Goal: Navigation & Orientation: Find specific page/section

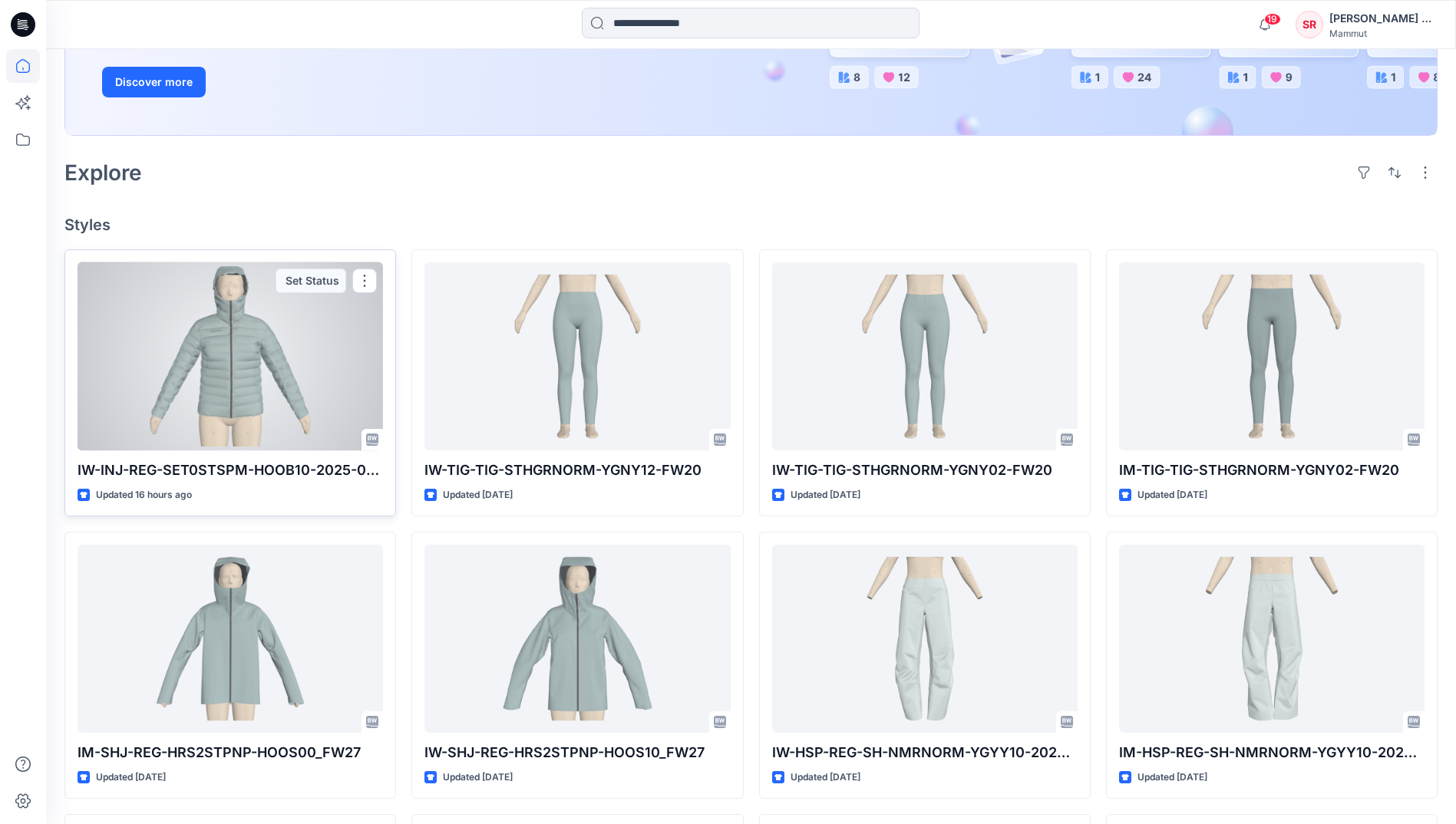
scroll to position [306, 0]
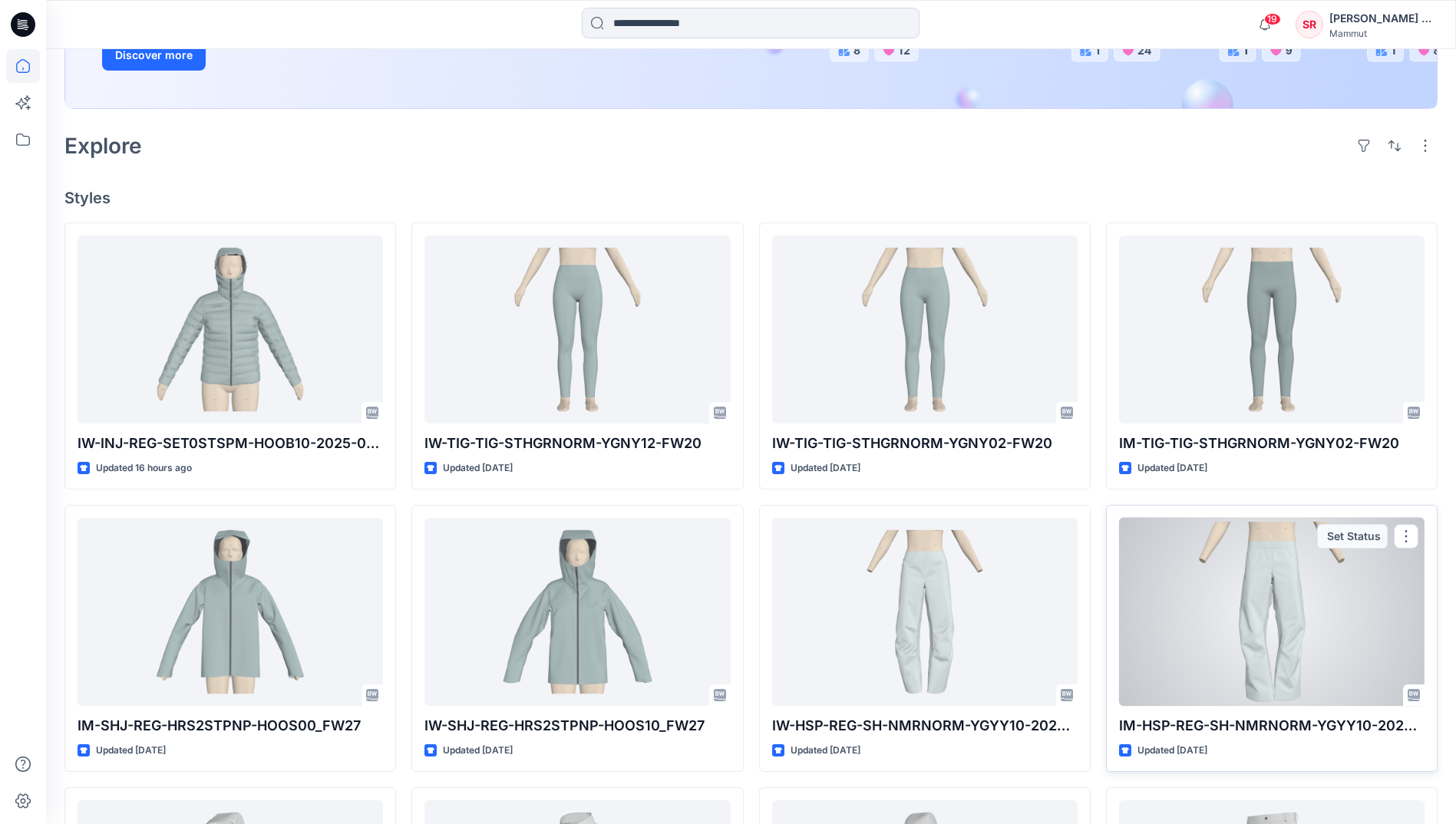
click at [1237, 652] on div at bounding box center [1271, 611] width 306 height 188
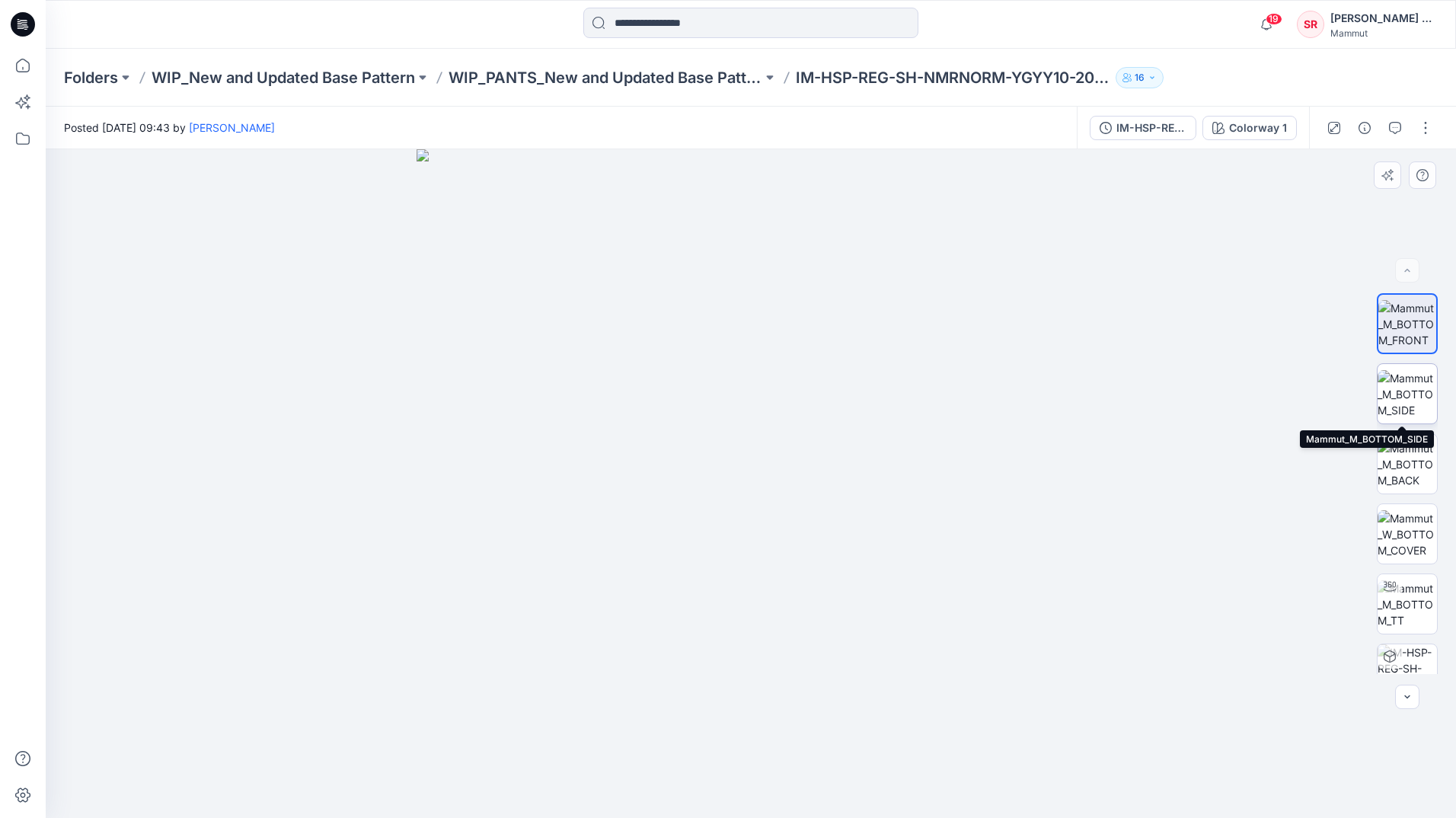
click at [1407, 405] on img at bounding box center [1407, 394] width 59 height 48
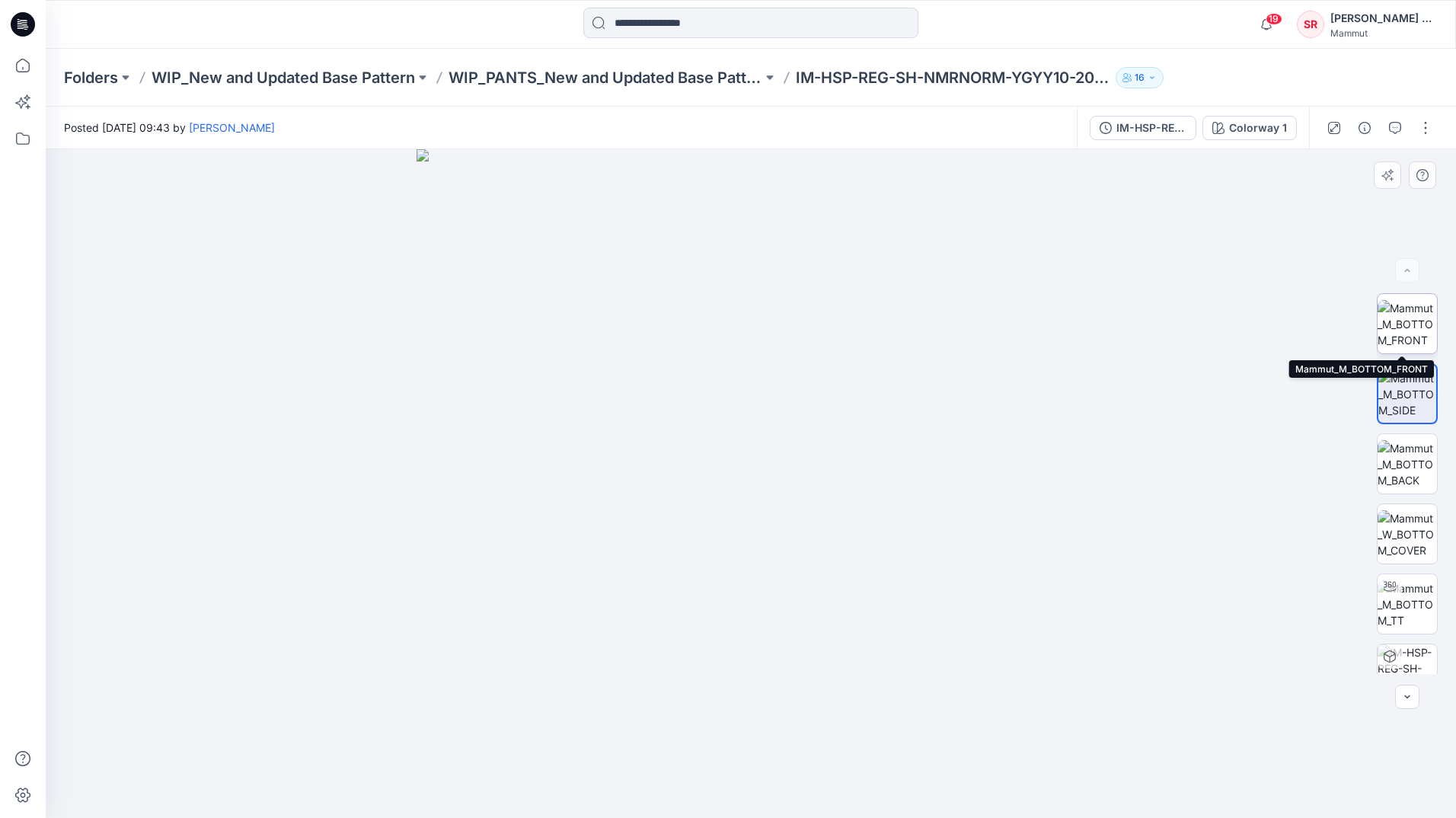
click at [1406, 342] on img at bounding box center [1407, 323] width 59 height 48
drag, startPoint x: 782, startPoint y: 291, endPoint x: 778, endPoint y: 495, distance: 204.0
drag, startPoint x: 822, startPoint y: 424, endPoint x: 833, endPoint y: 313, distance: 111.5
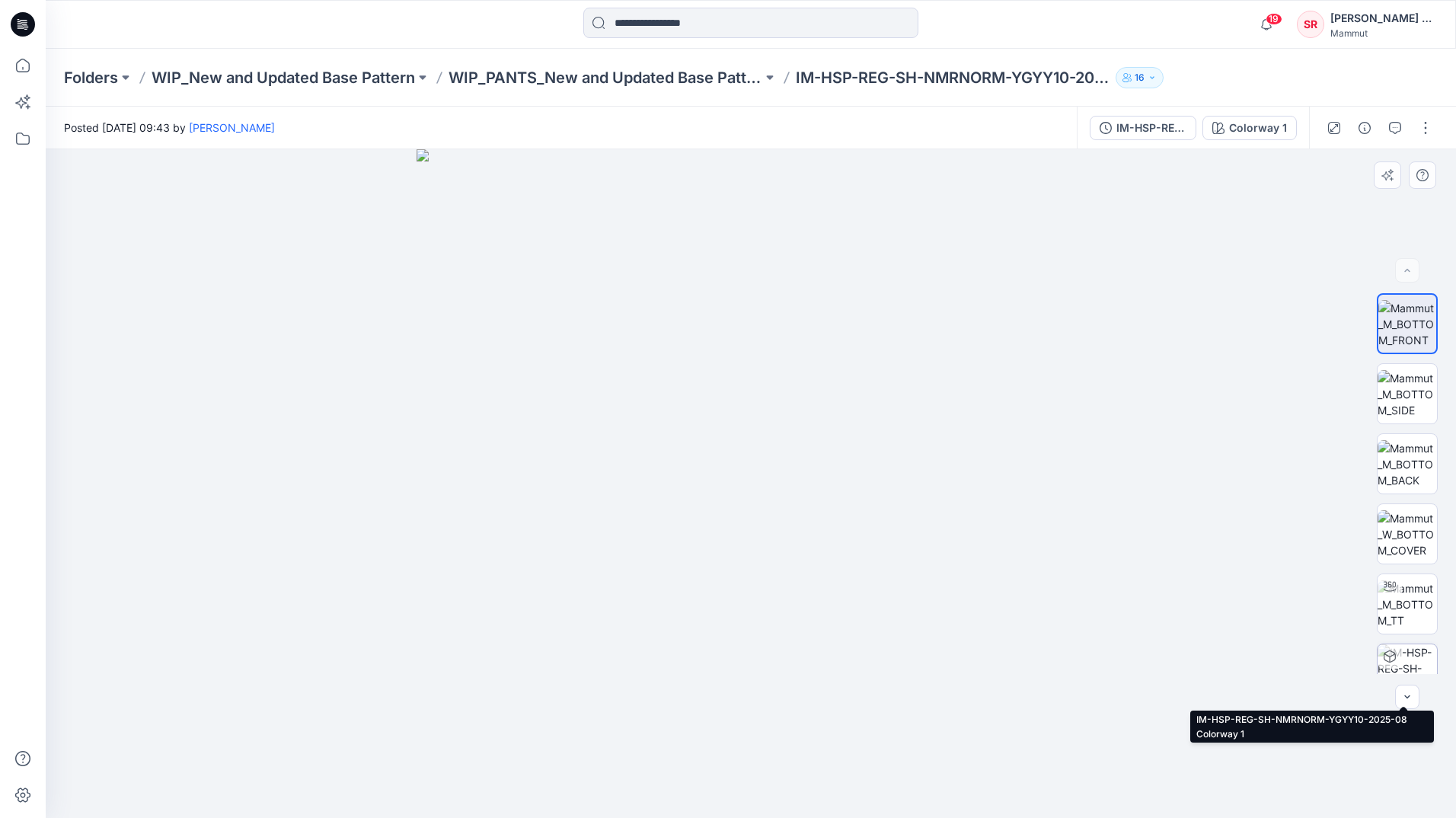
click at [1422, 649] on img at bounding box center [1407, 673] width 59 height 59
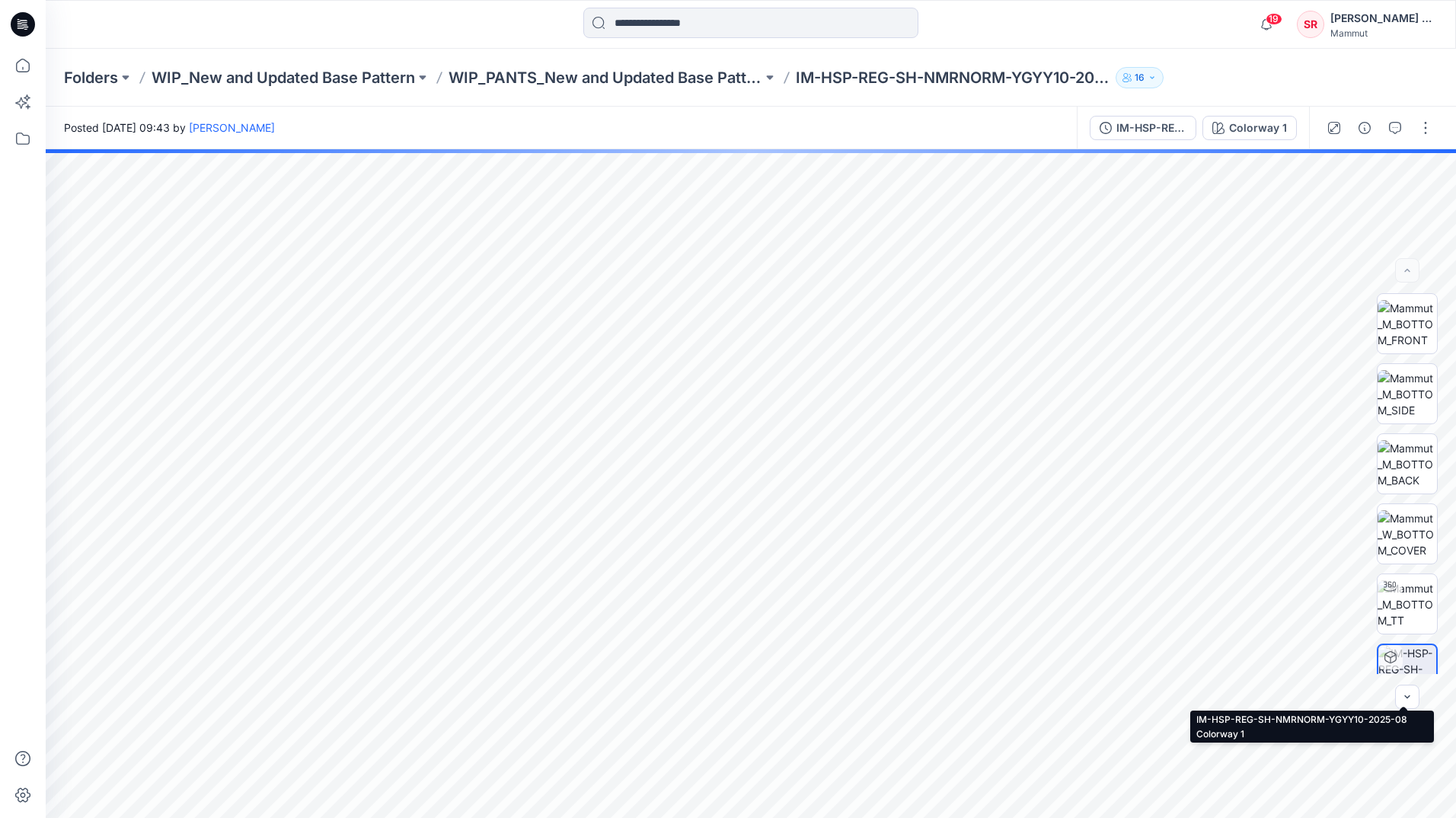
click at [1403, 663] on img at bounding box center [1408, 674] width 58 height 58
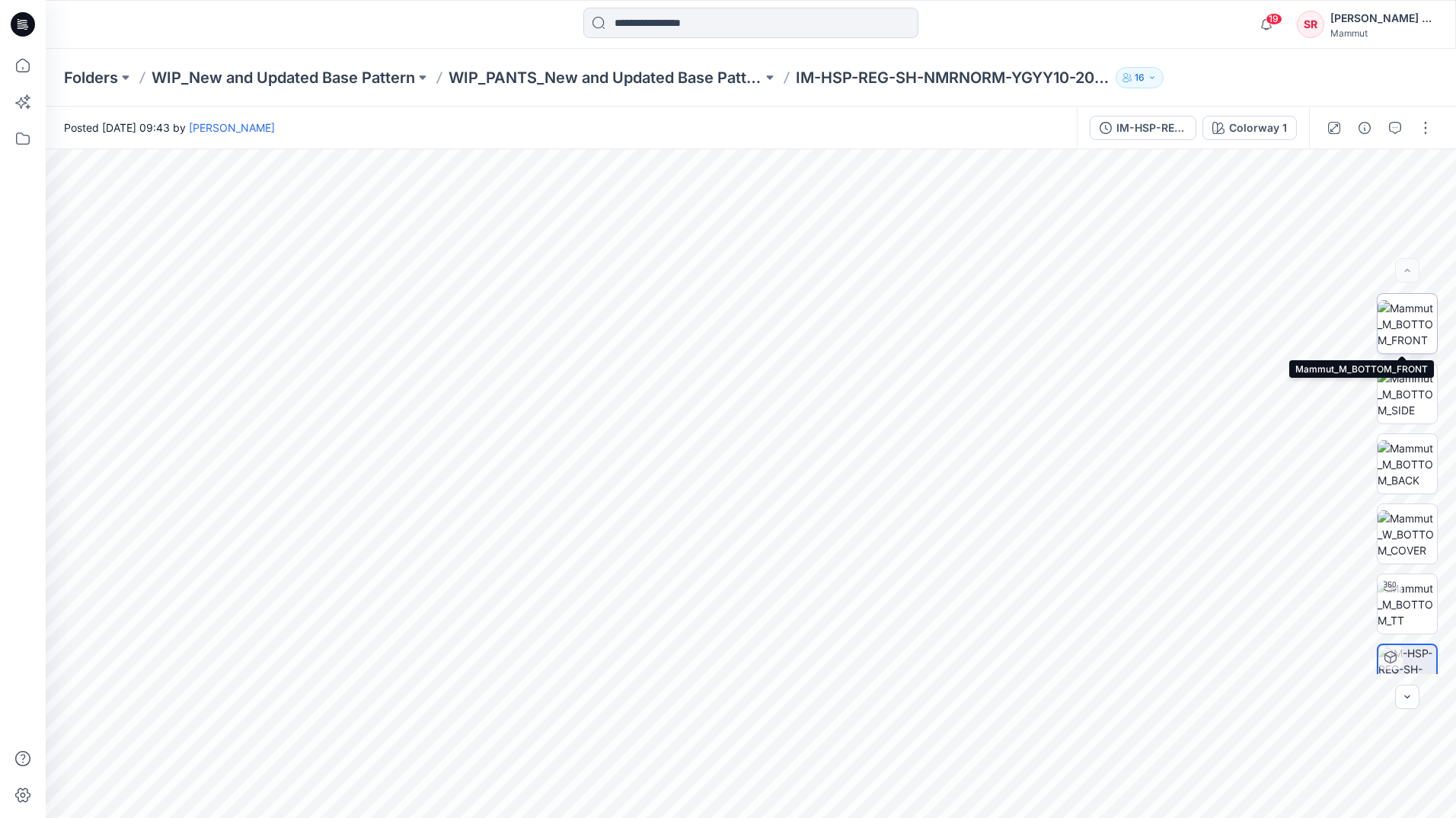
click at [1395, 330] on img at bounding box center [1407, 323] width 59 height 48
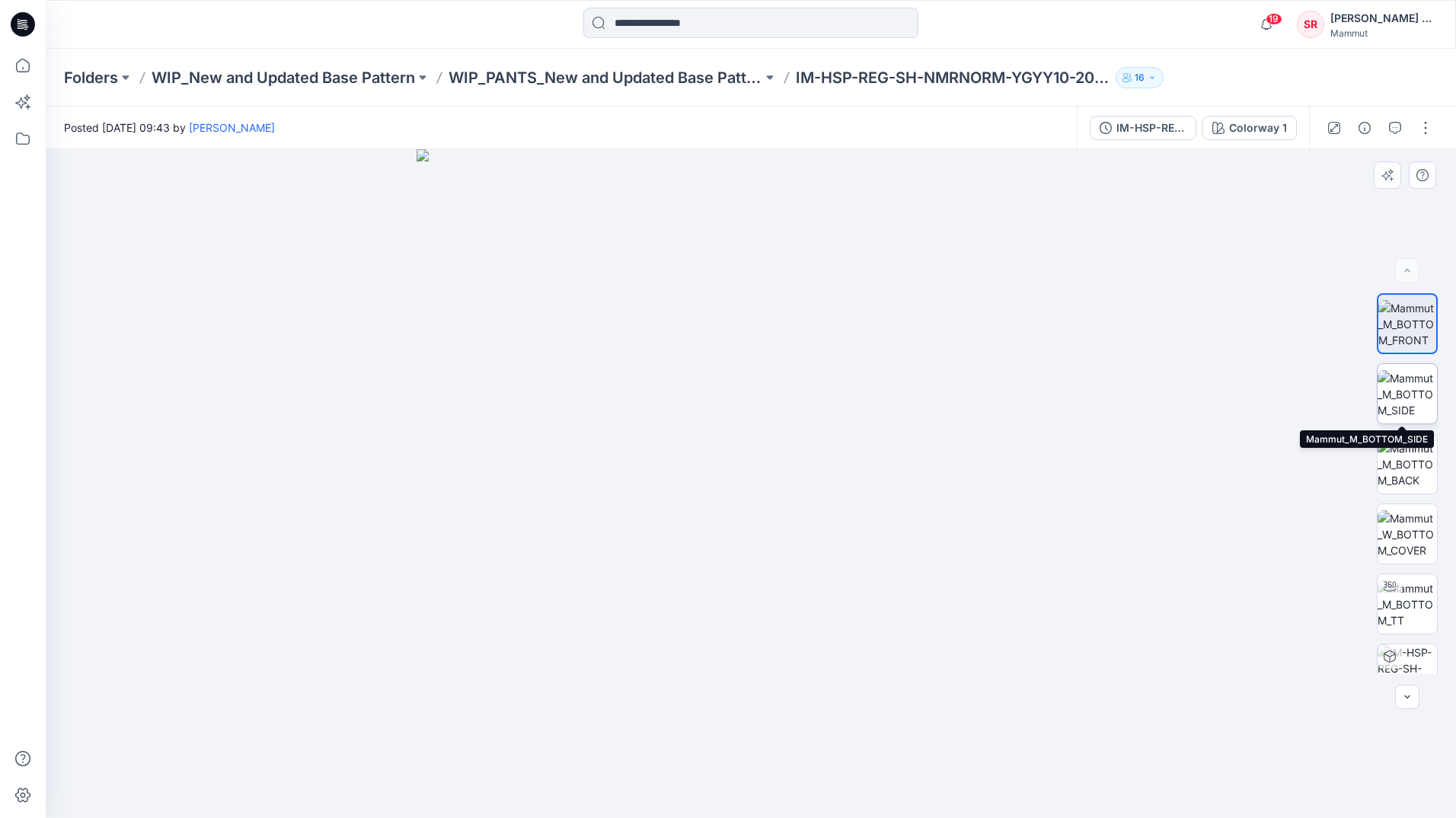
click at [1408, 394] on img at bounding box center [1407, 394] width 59 height 48
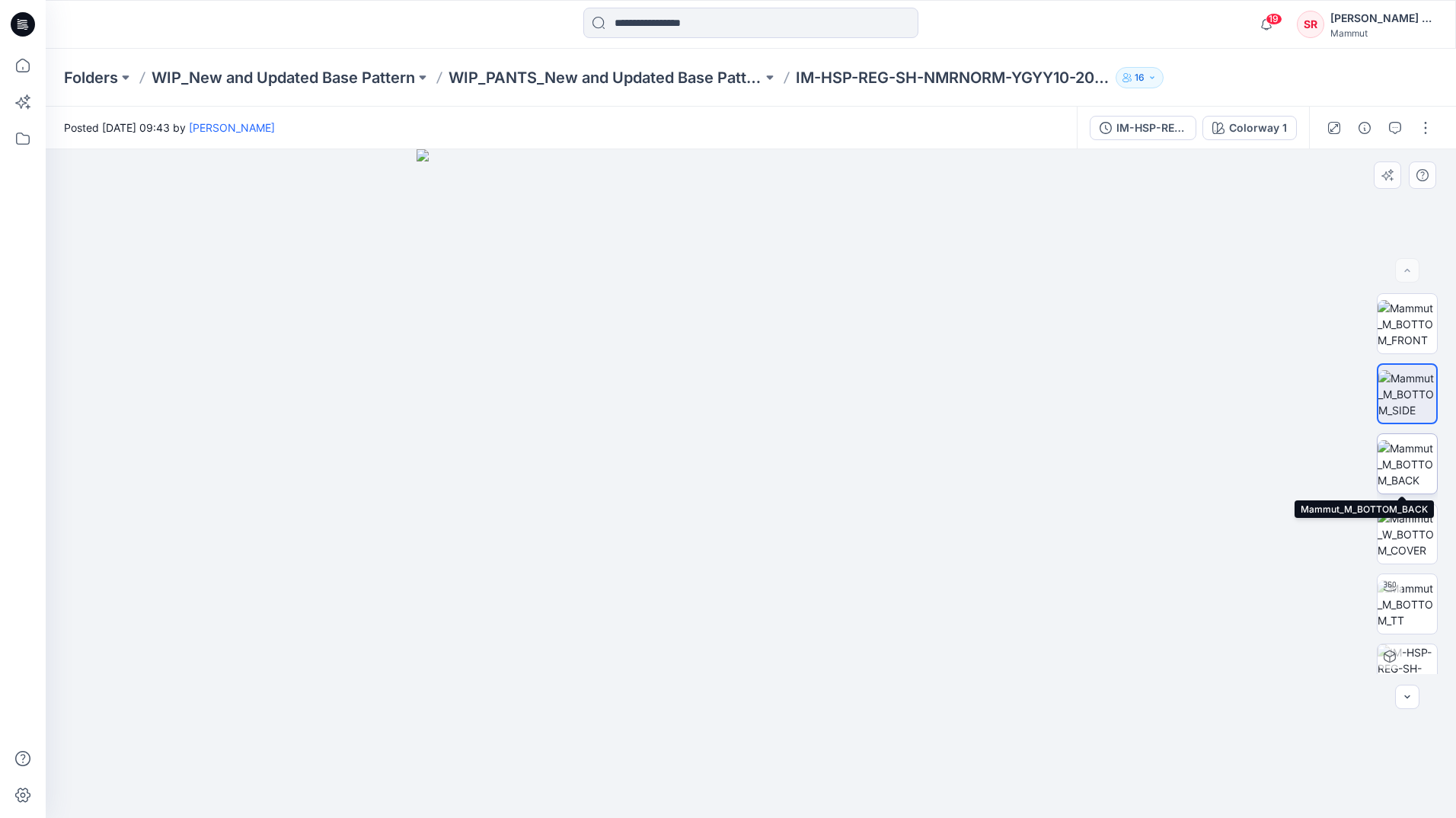
click at [1405, 471] on img at bounding box center [1407, 464] width 59 height 48
click at [1201, 629] on div at bounding box center [751, 484] width 1410 height 669
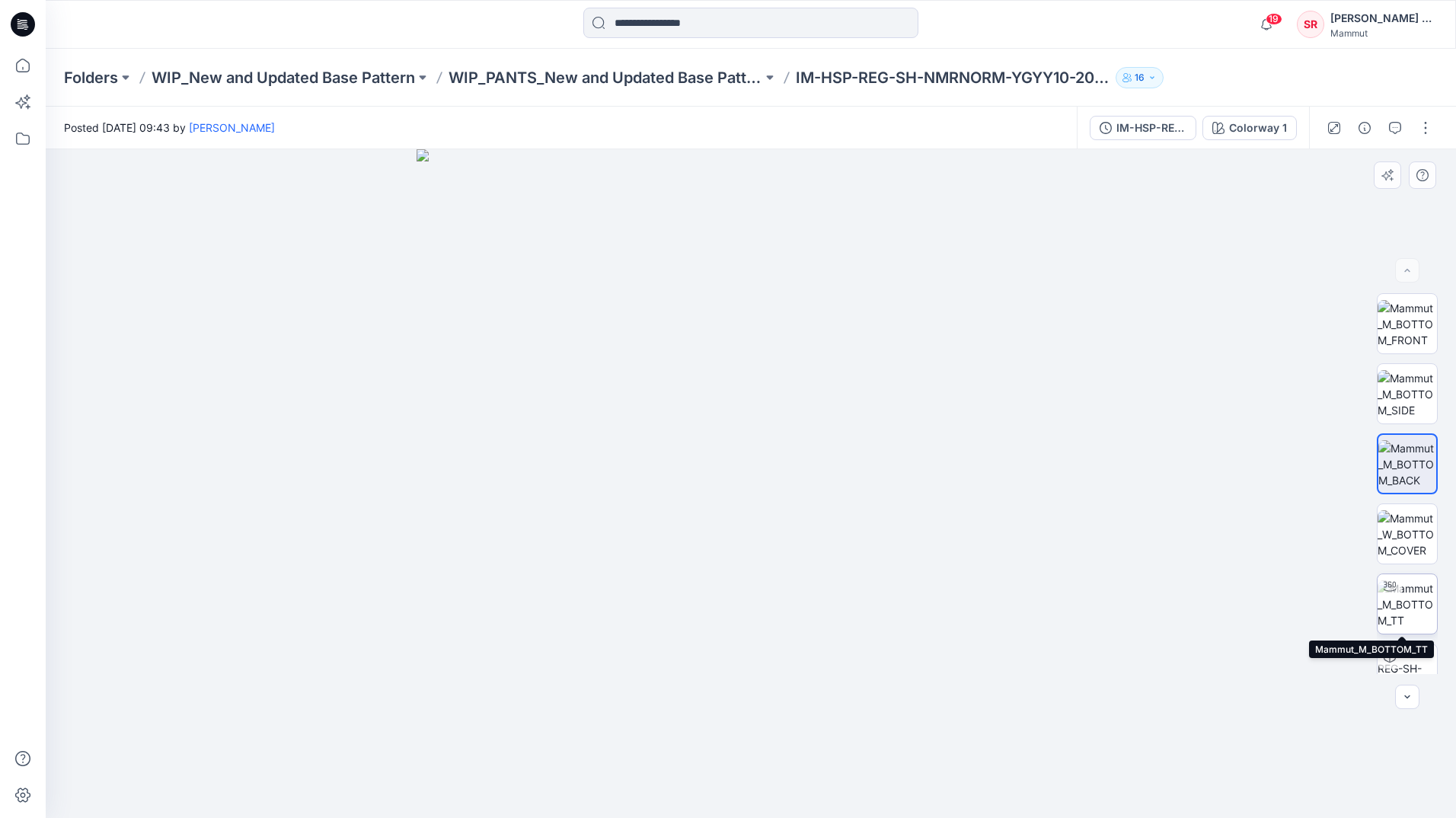
click at [1415, 598] on img at bounding box center [1407, 604] width 59 height 48
drag, startPoint x: 887, startPoint y: 792, endPoint x: 689, endPoint y: 800, distance: 198.2
click at [689, 800] on icon at bounding box center [754, 772] width 461 height 57
drag, startPoint x: 931, startPoint y: 549, endPoint x: 805, endPoint y: 576, distance: 128.9
click at [805, 576] on div at bounding box center [751, 484] width 1410 height 669
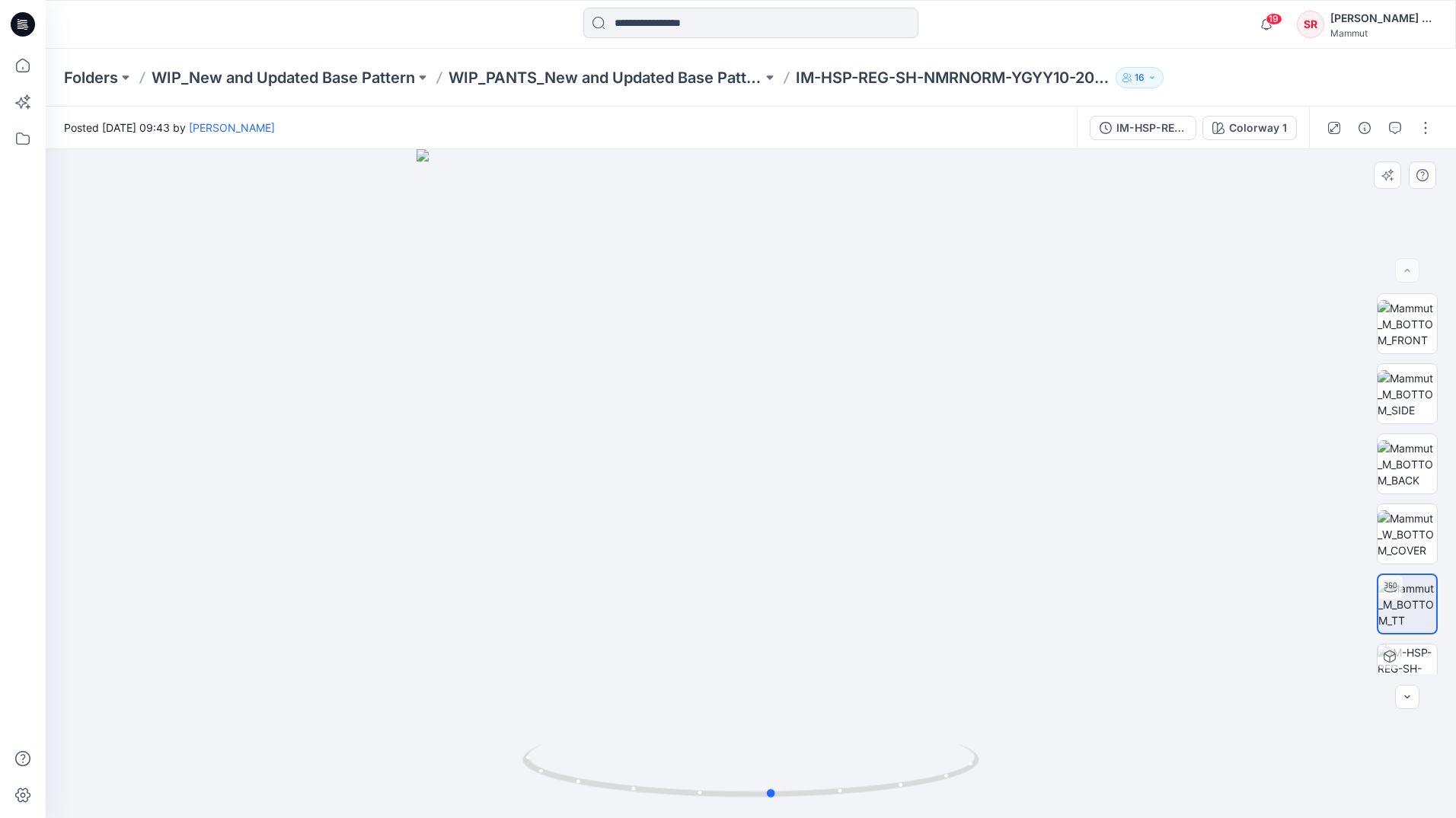
drag, startPoint x: 606, startPoint y: 555, endPoint x: 495, endPoint y: 594, distance: 117.7
drag, startPoint x: 495, startPoint y: 594, endPoint x: 206, endPoint y: 711, distance: 311.8
click at [206, 711] on div at bounding box center [751, 484] width 1410 height 669
click at [1393, 453] on img at bounding box center [1407, 464] width 59 height 48
drag, startPoint x: 822, startPoint y: 329, endPoint x: 750, endPoint y: 348, distance: 74.5
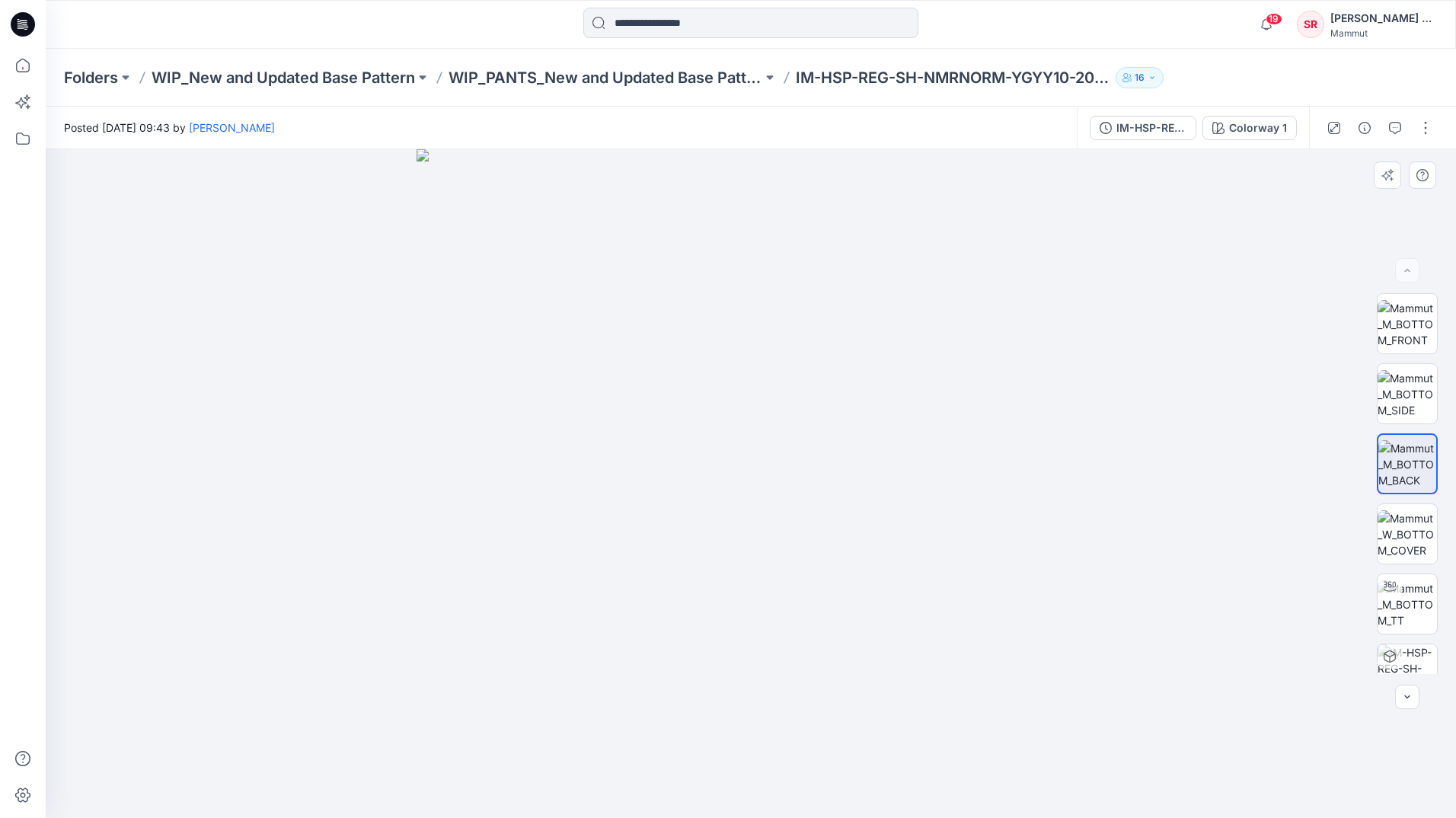
drag, startPoint x: 838, startPoint y: 363, endPoint x: 774, endPoint y: 378, distance: 65.7
click at [774, 378] on img at bounding box center [751, 484] width 669 height 669
drag, startPoint x: 794, startPoint y: 366, endPoint x: 729, endPoint y: 394, distance: 70.8
drag, startPoint x: 772, startPoint y: 465, endPoint x: 629, endPoint y: 488, distance: 144.8
click at [1406, 520] on img at bounding box center [1407, 534] width 59 height 48
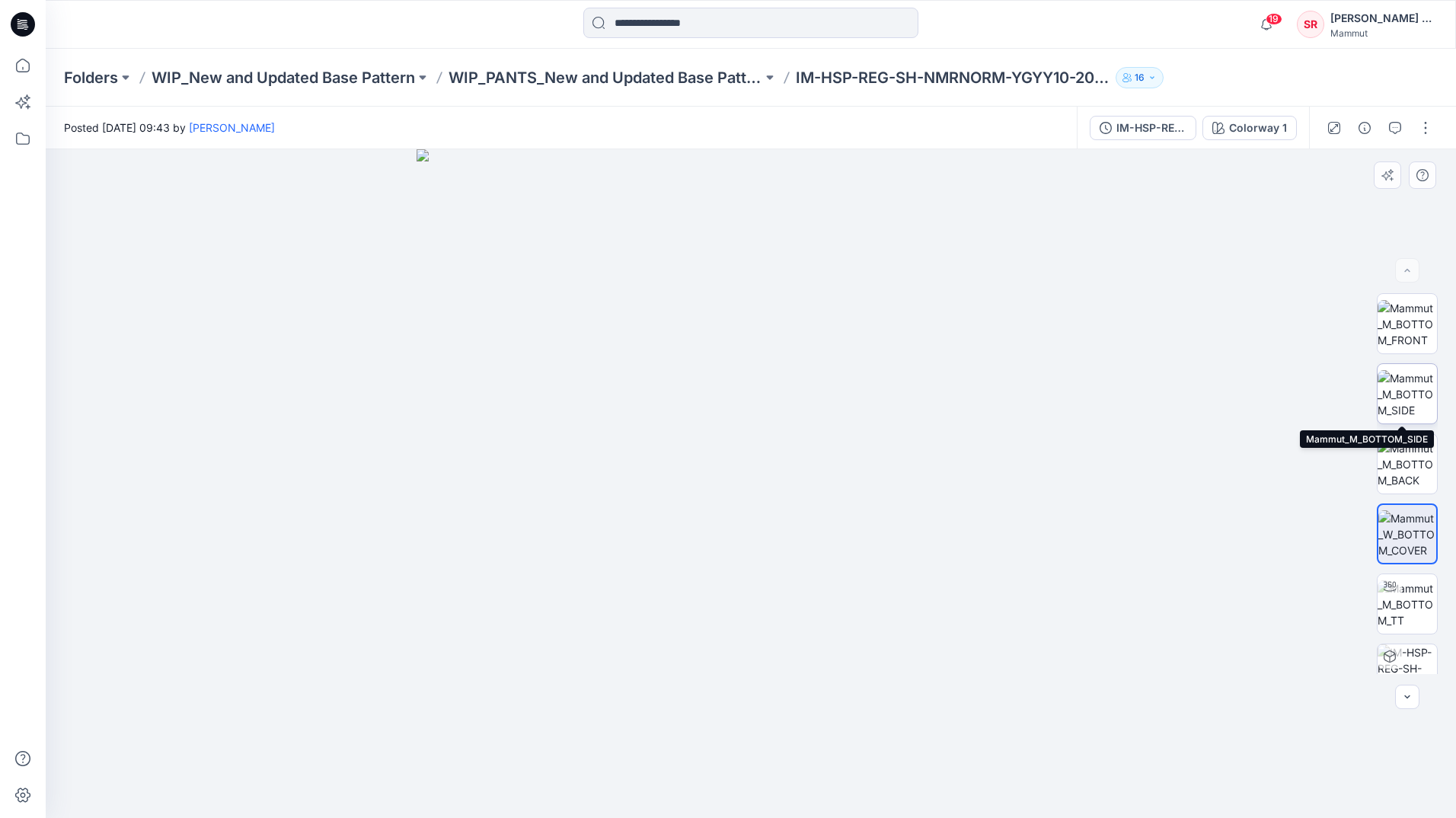
click at [1407, 385] on img at bounding box center [1407, 394] width 59 height 48
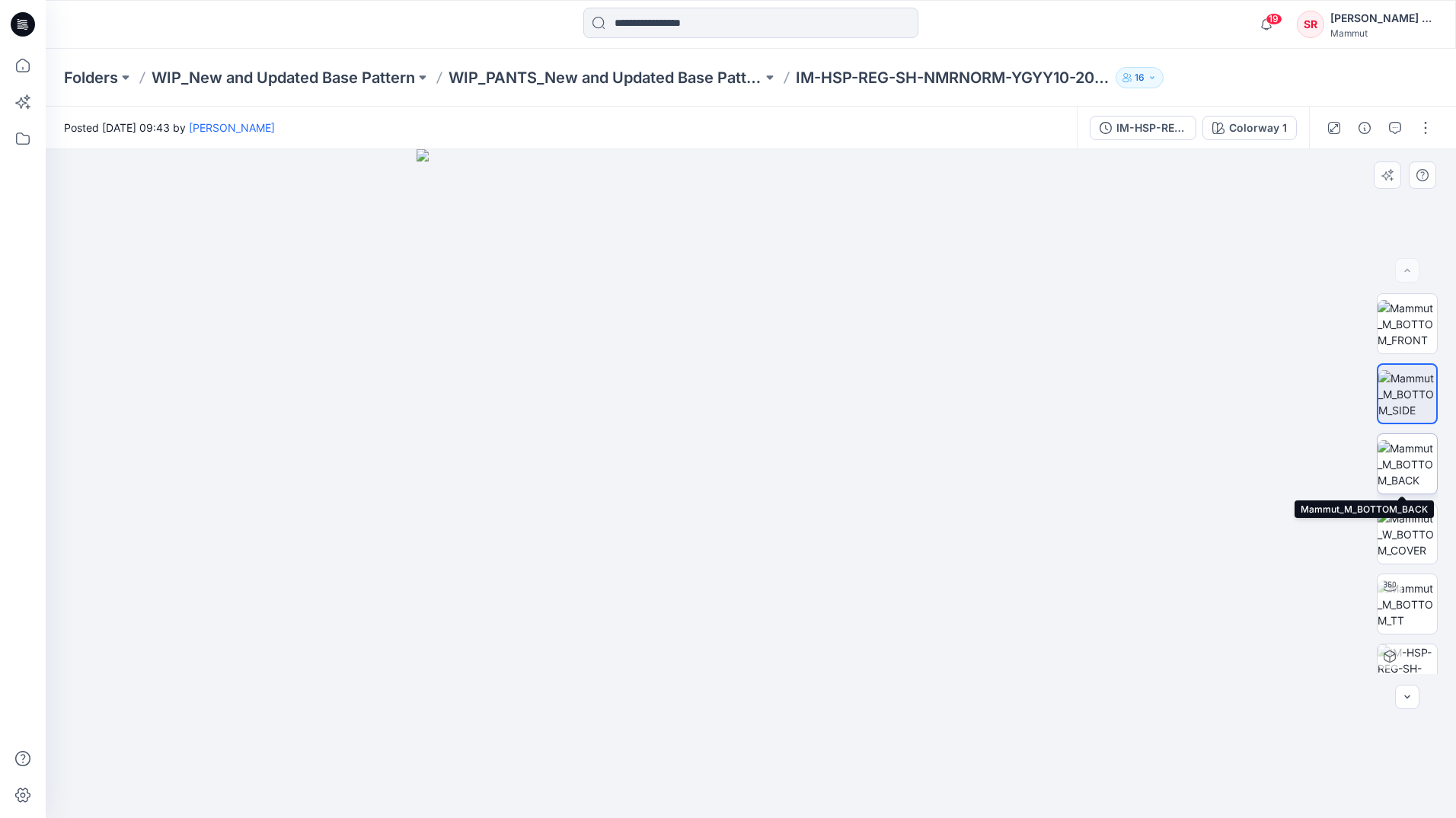
click at [1423, 457] on img at bounding box center [1407, 464] width 59 height 48
drag, startPoint x: 745, startPoint y: 336, endPoint x: 437, endPoint y: 398, distance: 314.2
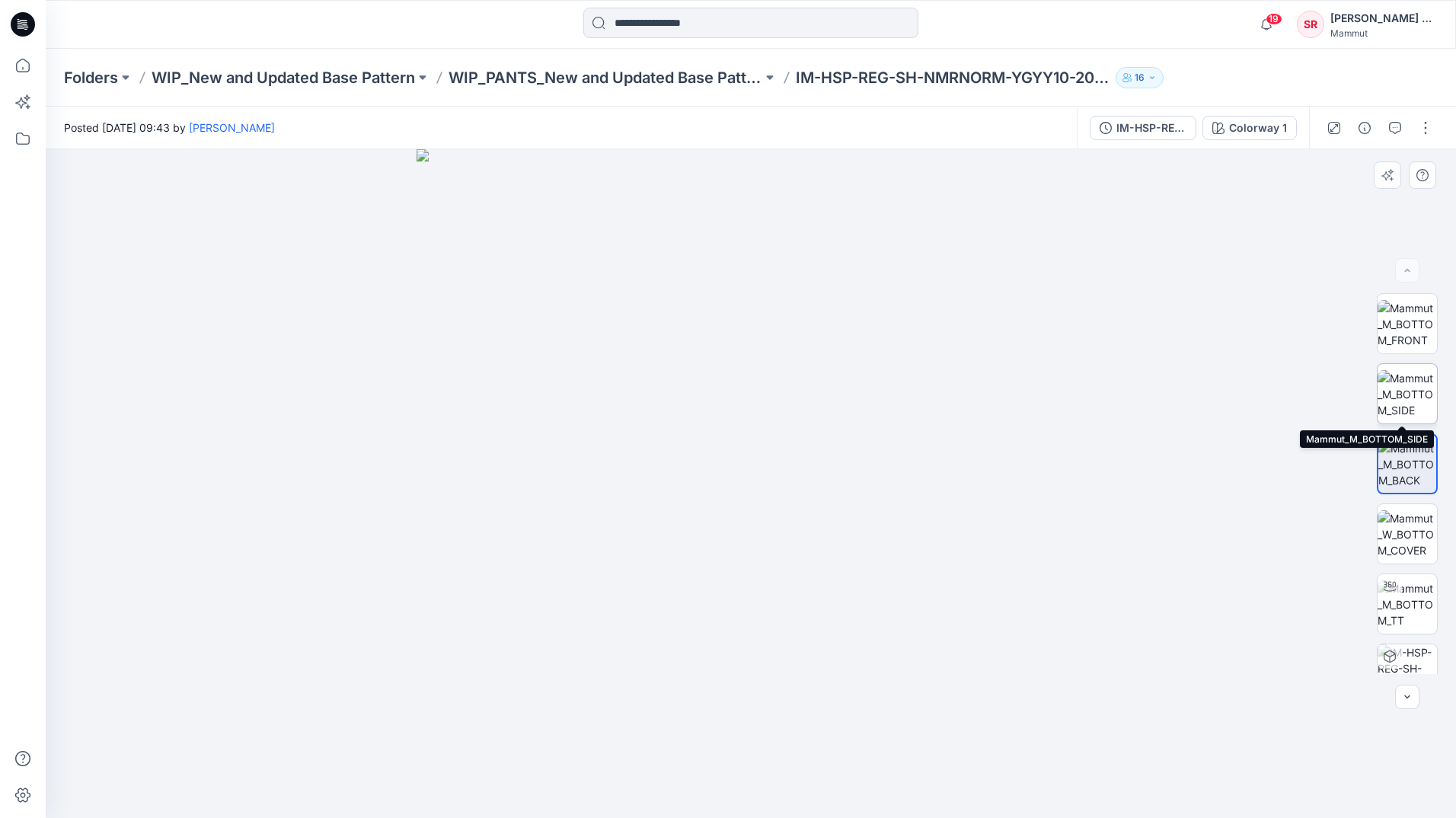
click at [1397, 394] on img at bounding box center [1407, 394] width 59 height 48
drag, startPoint x: 846, startPoint y: 231, endPoint x: 814, endPoint y: 286, distance: 63.6
drag, startPoint x: 200, startPoint y: 271, endPoint x: 241, endPoint y: 170, distance: 109.0
click at [201, 271] on div at bounding box center [751, 484] width 1410 height 669
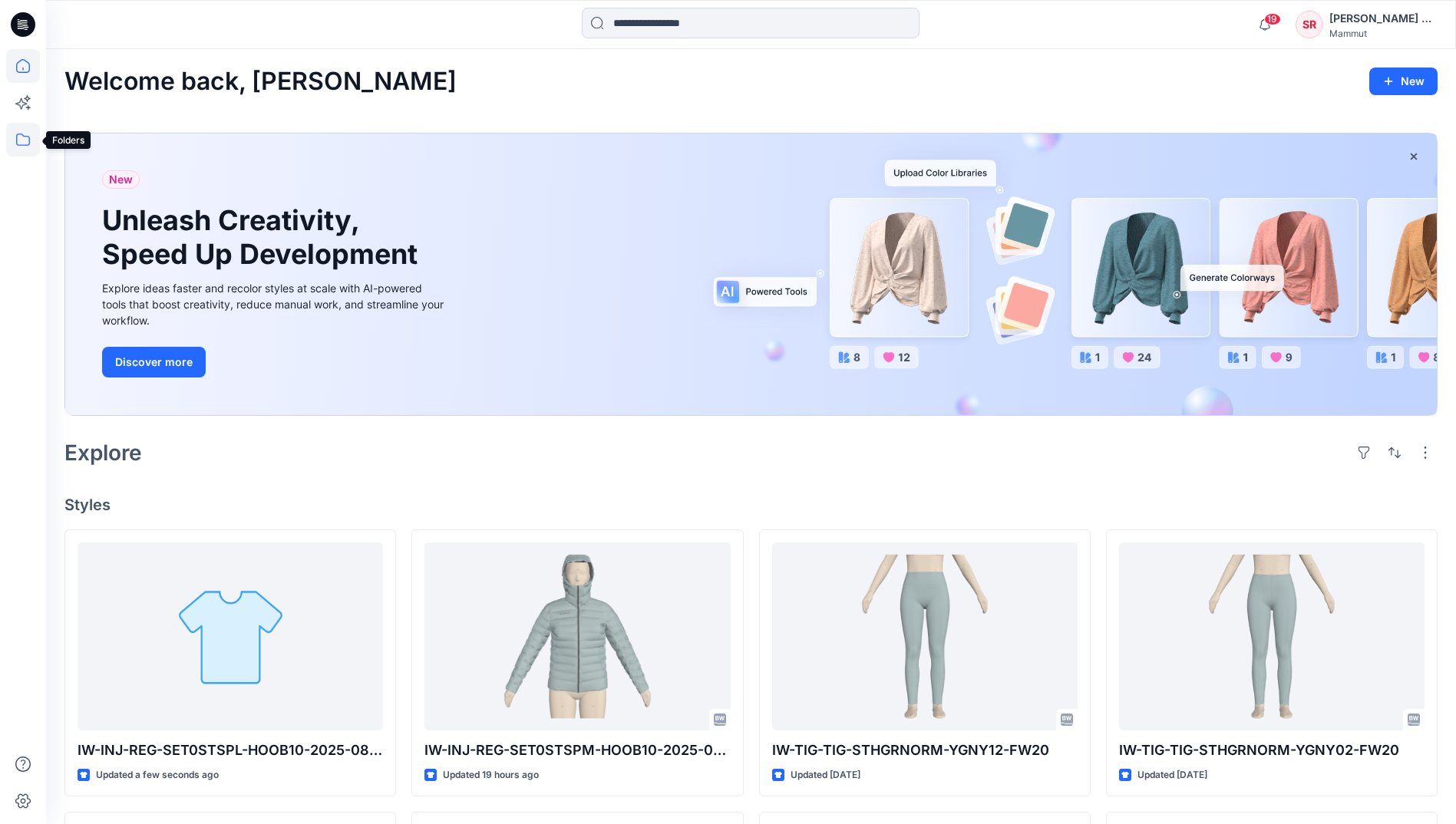
click at [19, 130] on icon at bounding box center [23, 139] width 34 height 34
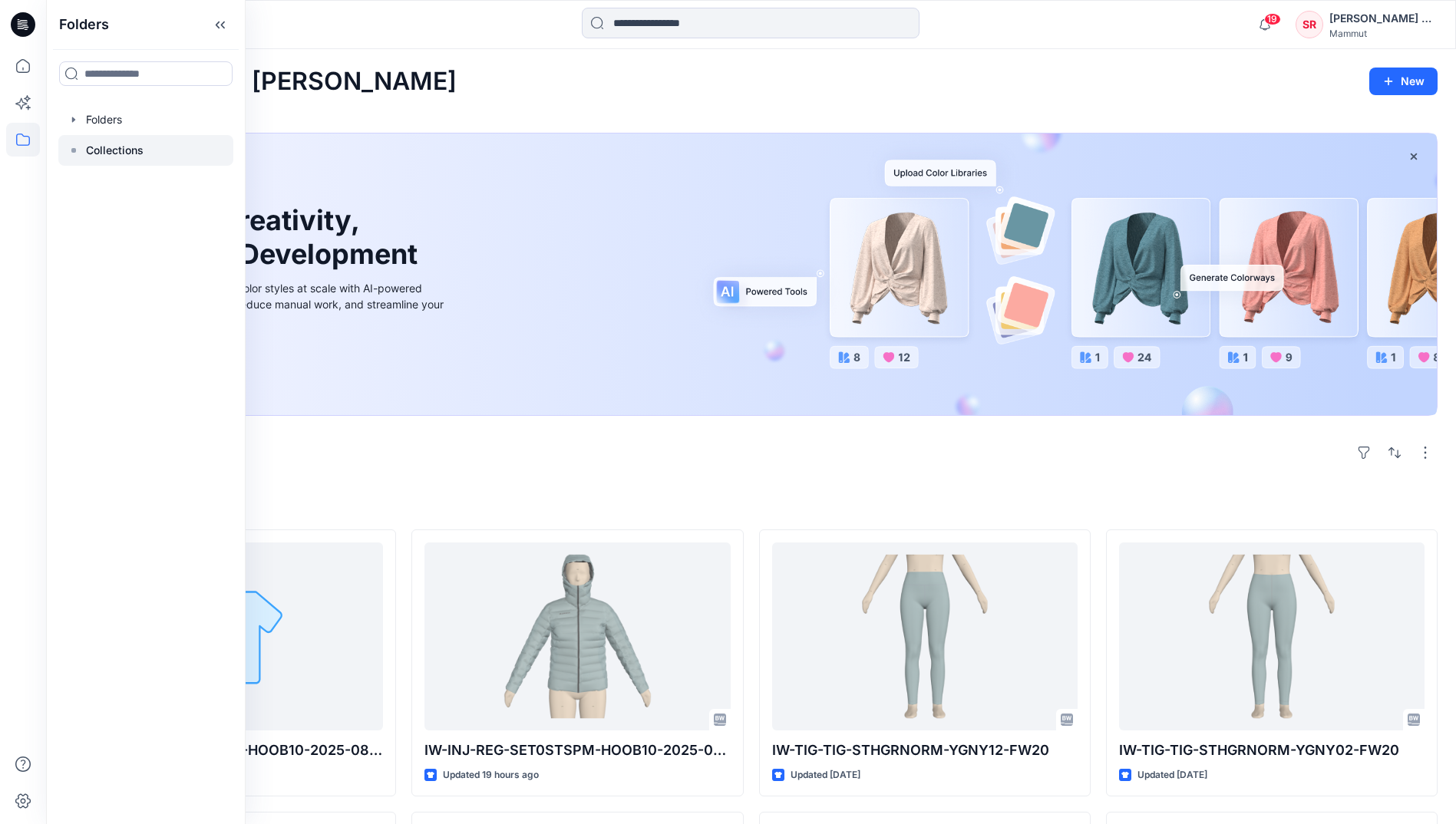
click at [128, 148] on p "Collections" at bounding box center [115, 150] width 58 height 18
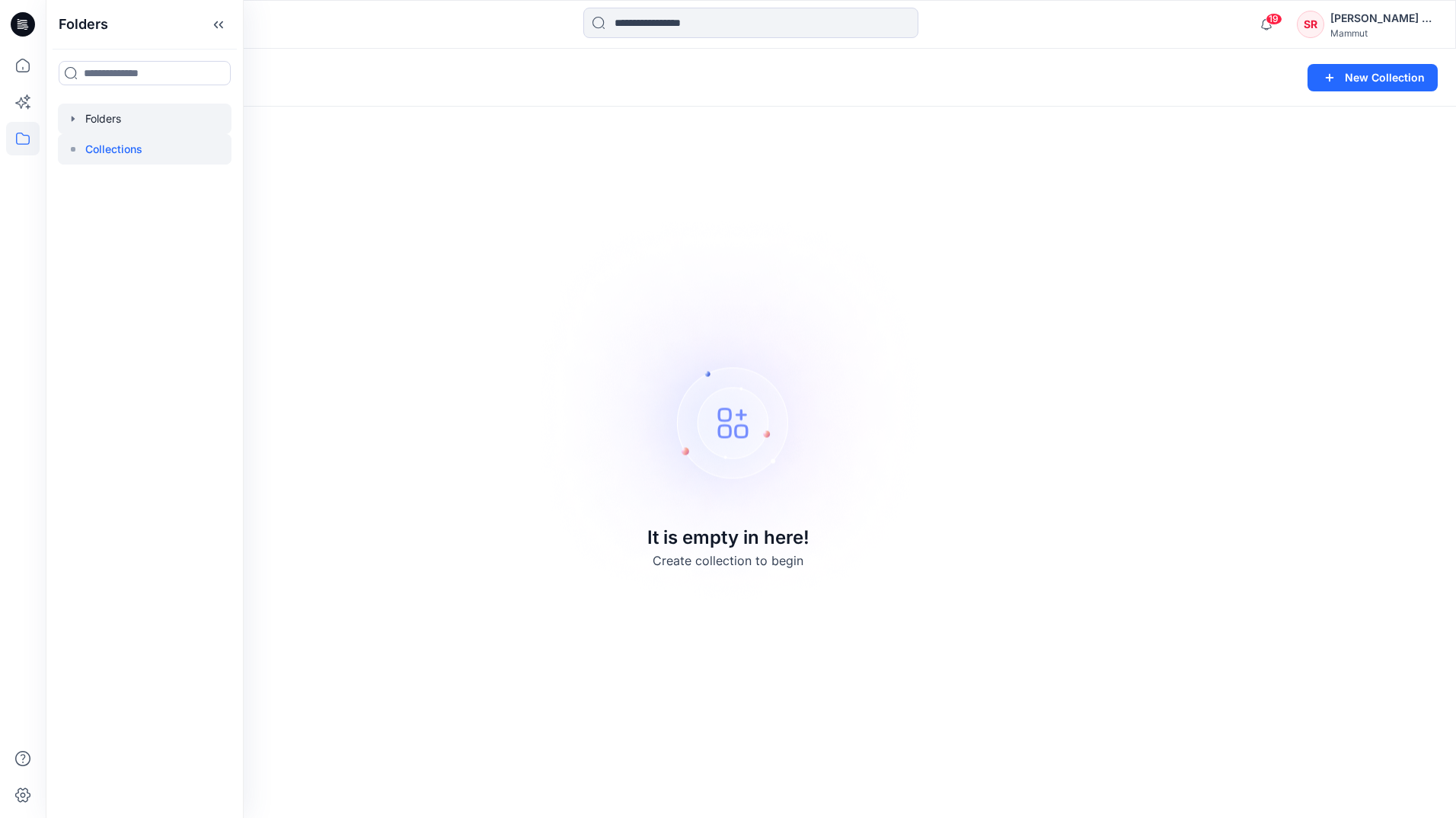
click at [105, 122] on div at bounding box center [145, 118] width 174 height 30
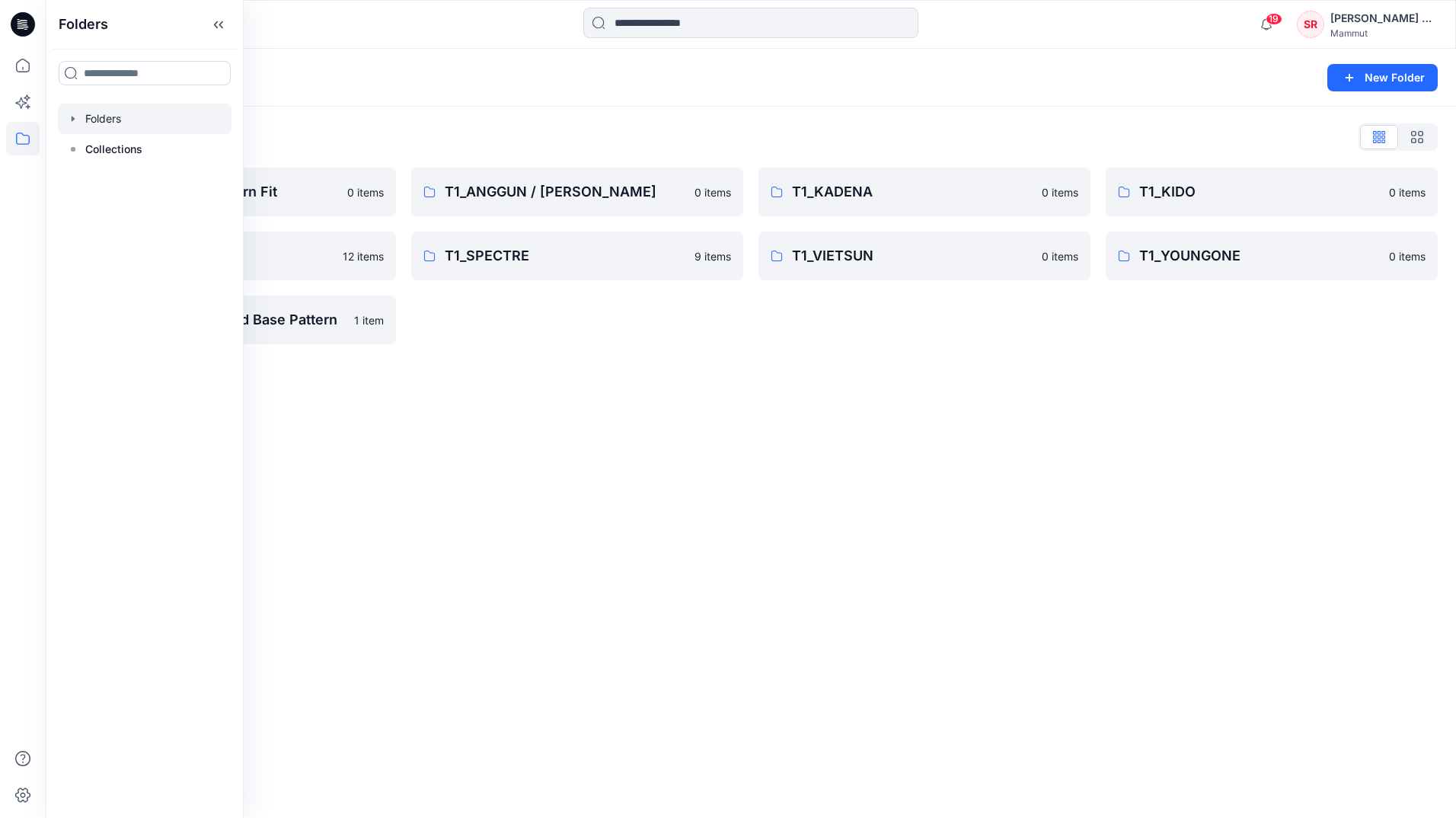
click at [471, 404] on div "Folders New Folder Folders List BASEPATTERN Western Fit 0 items T1_SLN 12 items…" at bounding box center [751, 434] width 1410 height 769
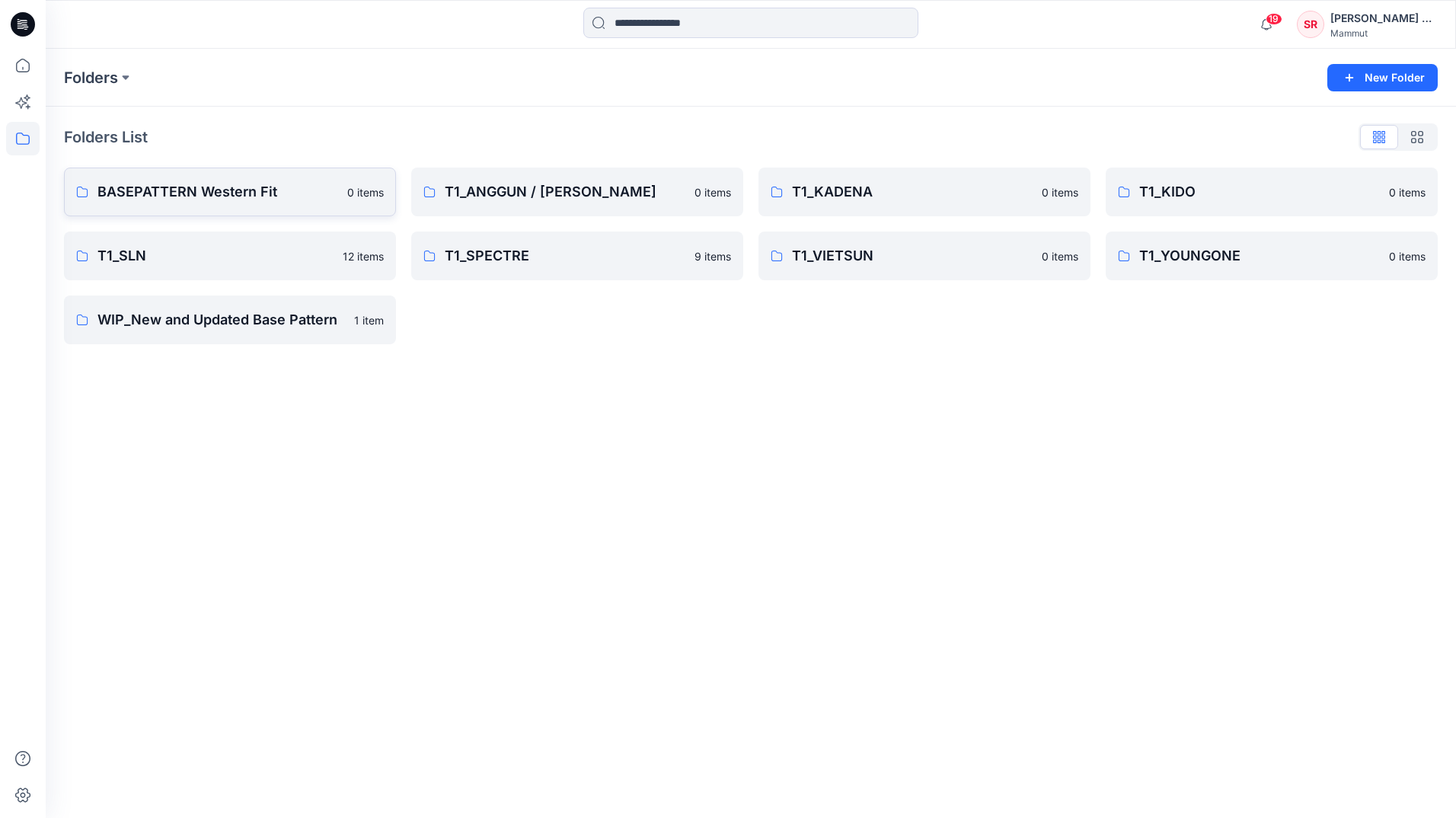
click at [279, 199] on p "BASEPATTERN Western Fit" at bounding box center [218, 191] width 241 height 21
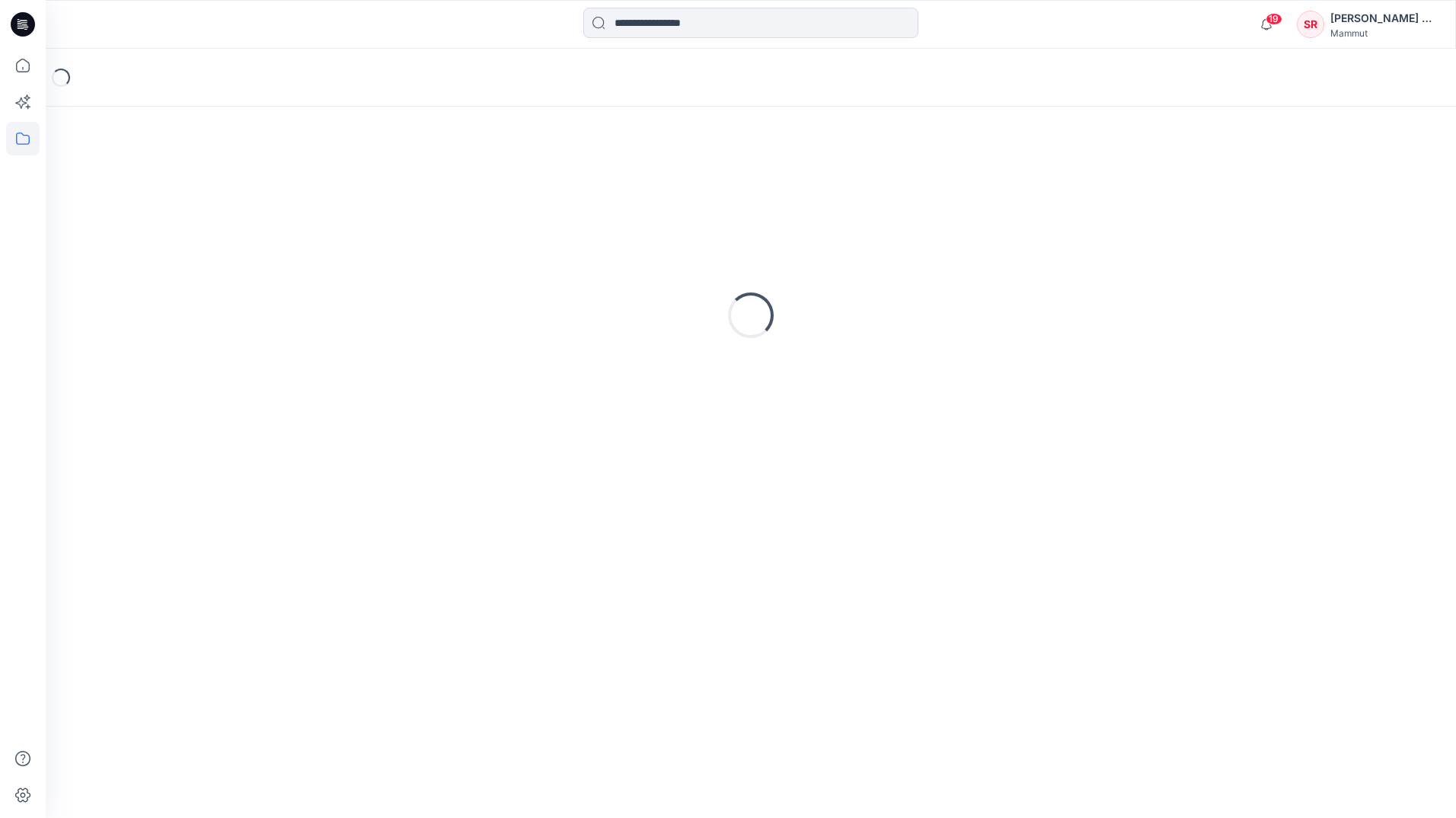
click at [279, 199] on div "Loading..." at bounding box center [751, 315] width 1374 height 381
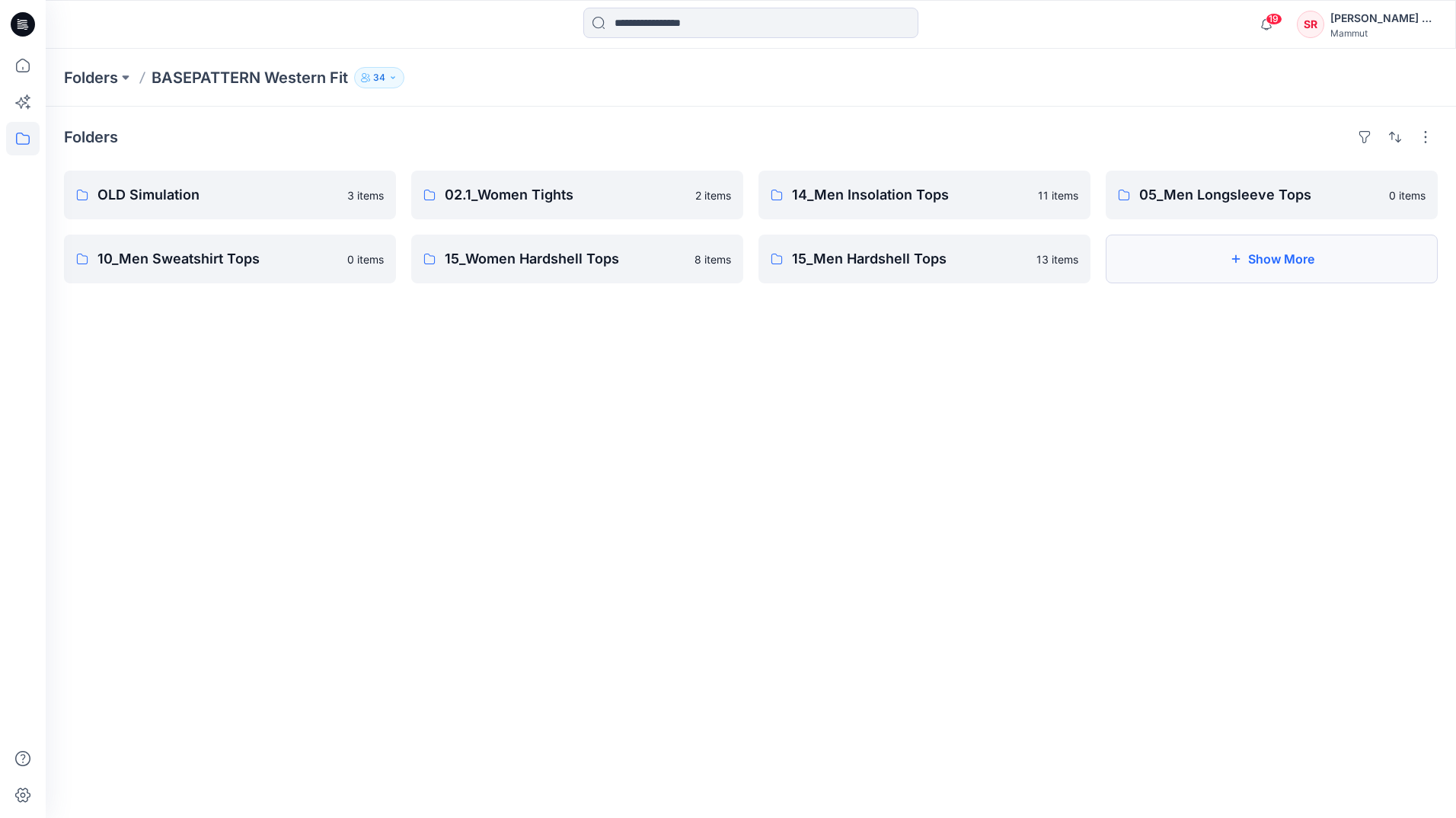
click at [1163, 258] on button "Show More" at bounding box center [1272, 259] width 333 height 49
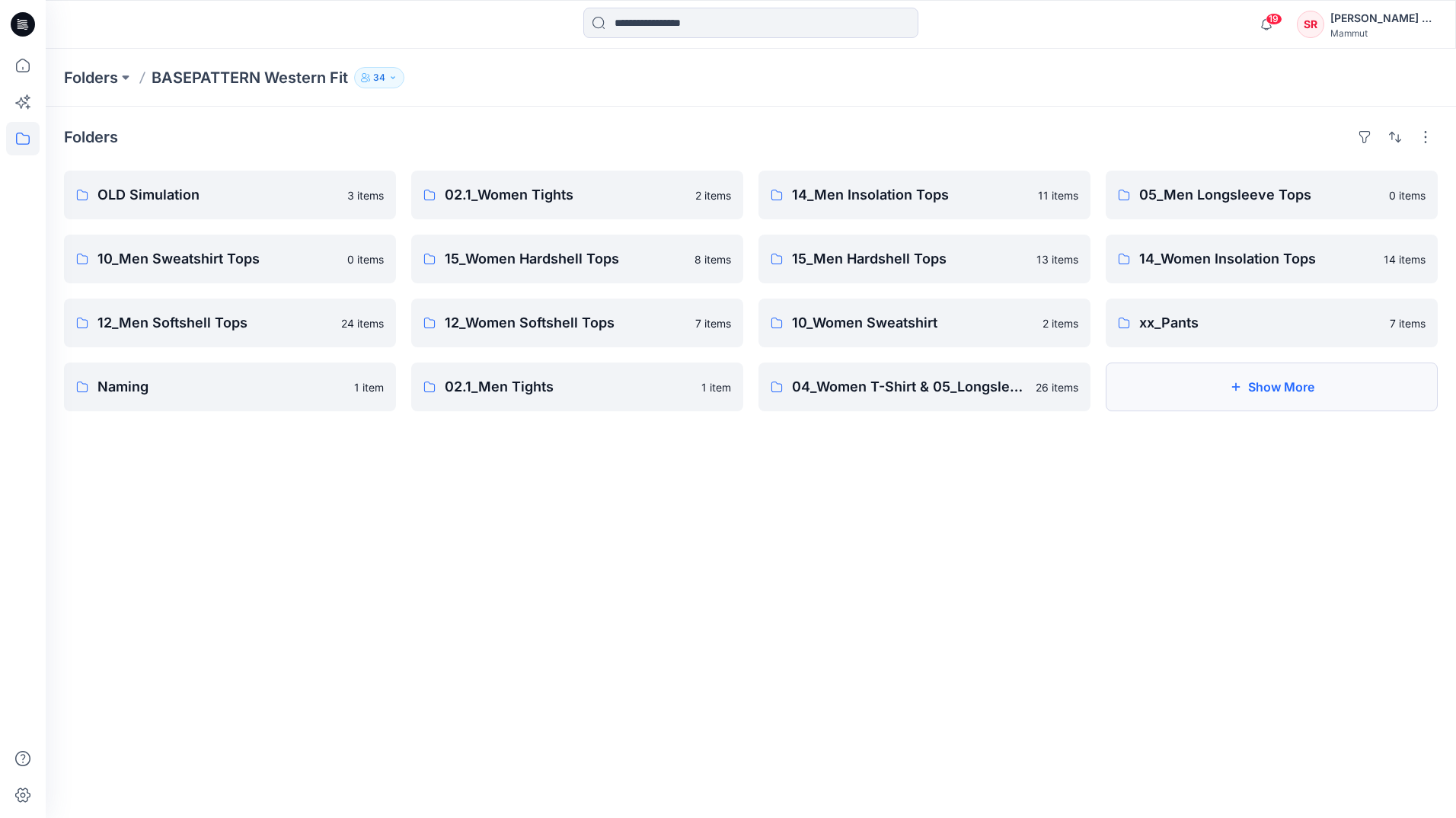
click at [1178, 380] on button "Show More" at bounding box center [1272, 387] width 333 height 49
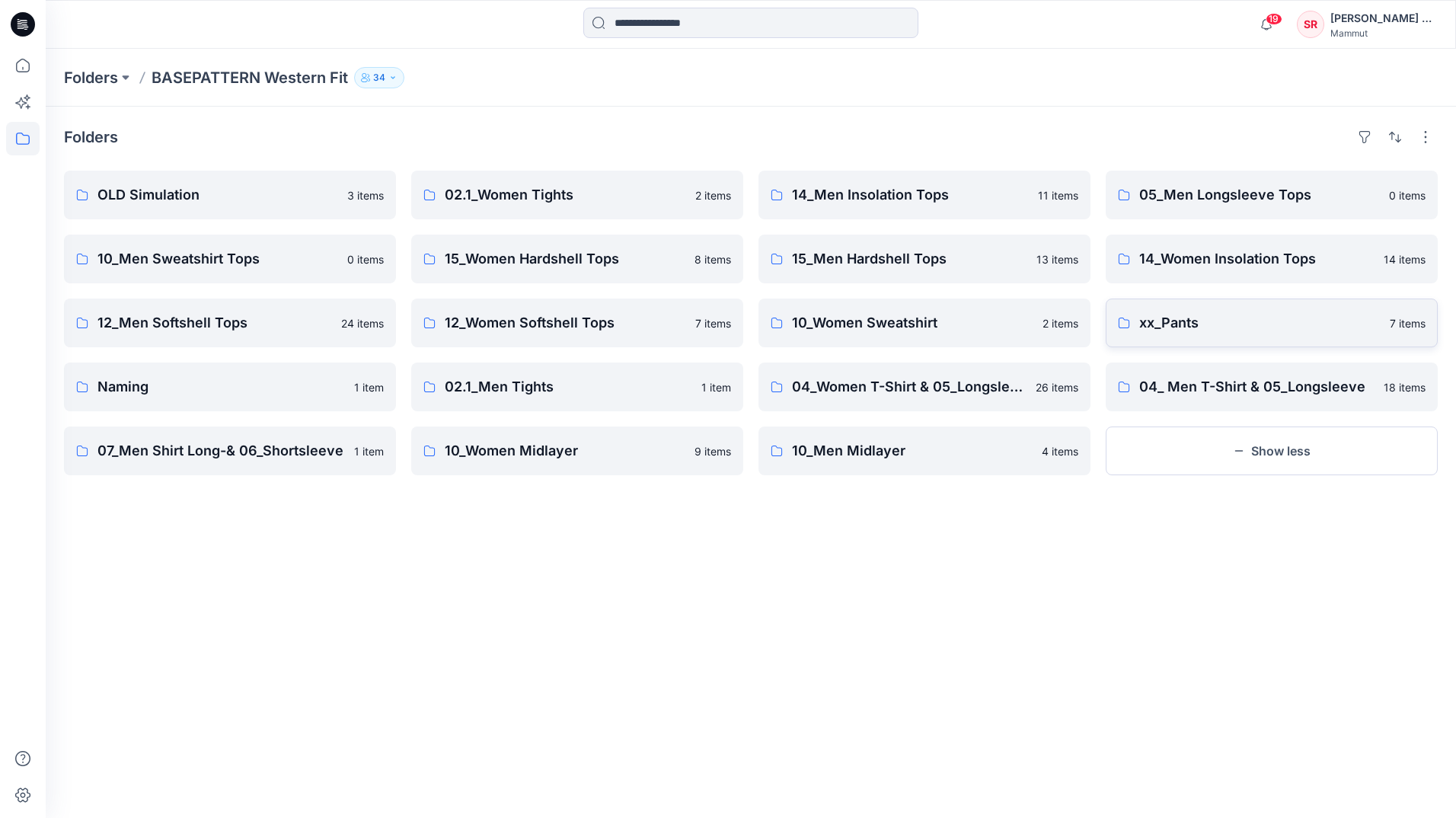
click at [1187, 333] on link "xx_Pants 7 items" at bounding box center [1272, 323] width 333 height 49
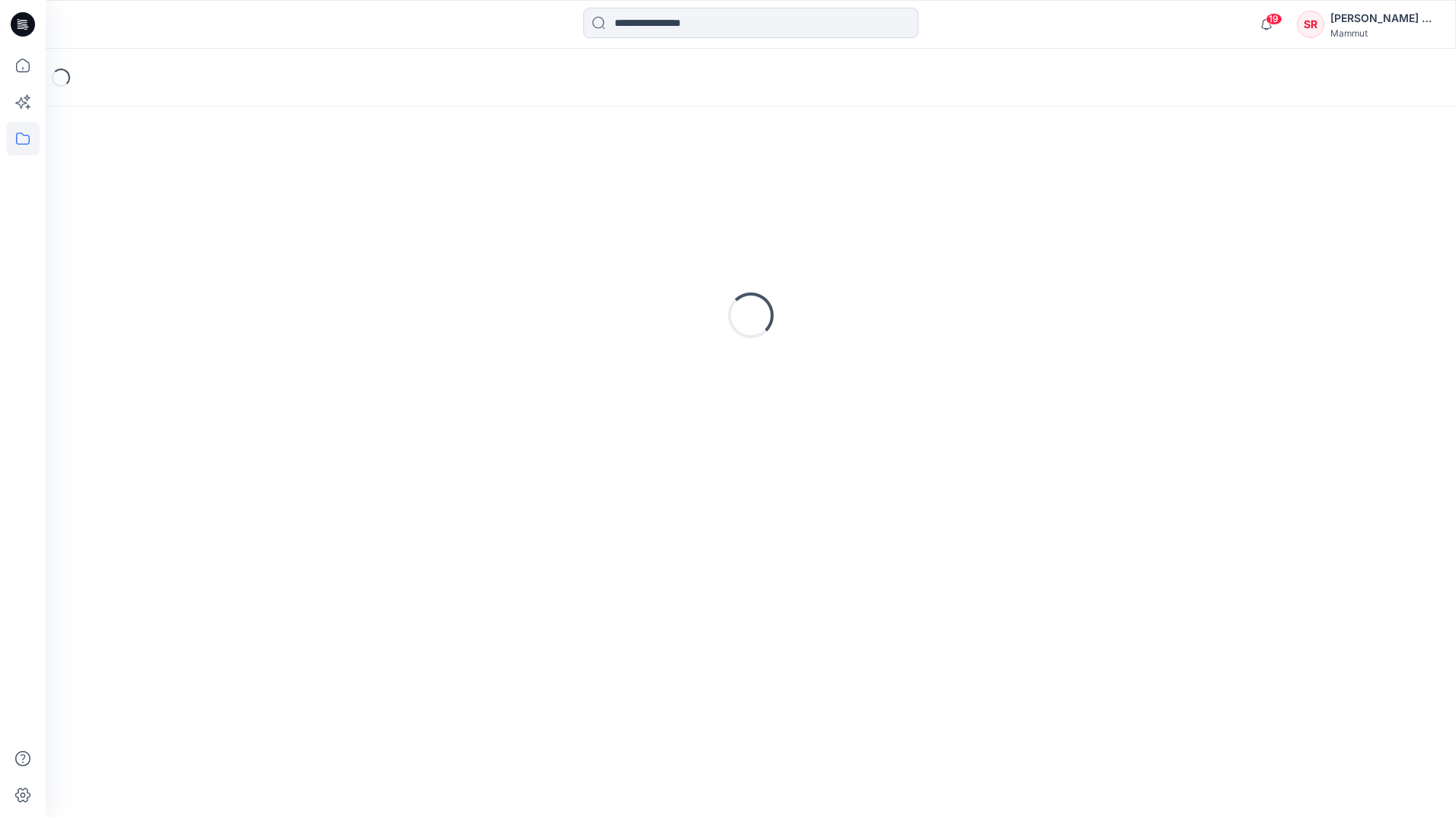
click at [1187, 333] on div "Loading..." at bounding box center [751, 315] width 1374 height 381
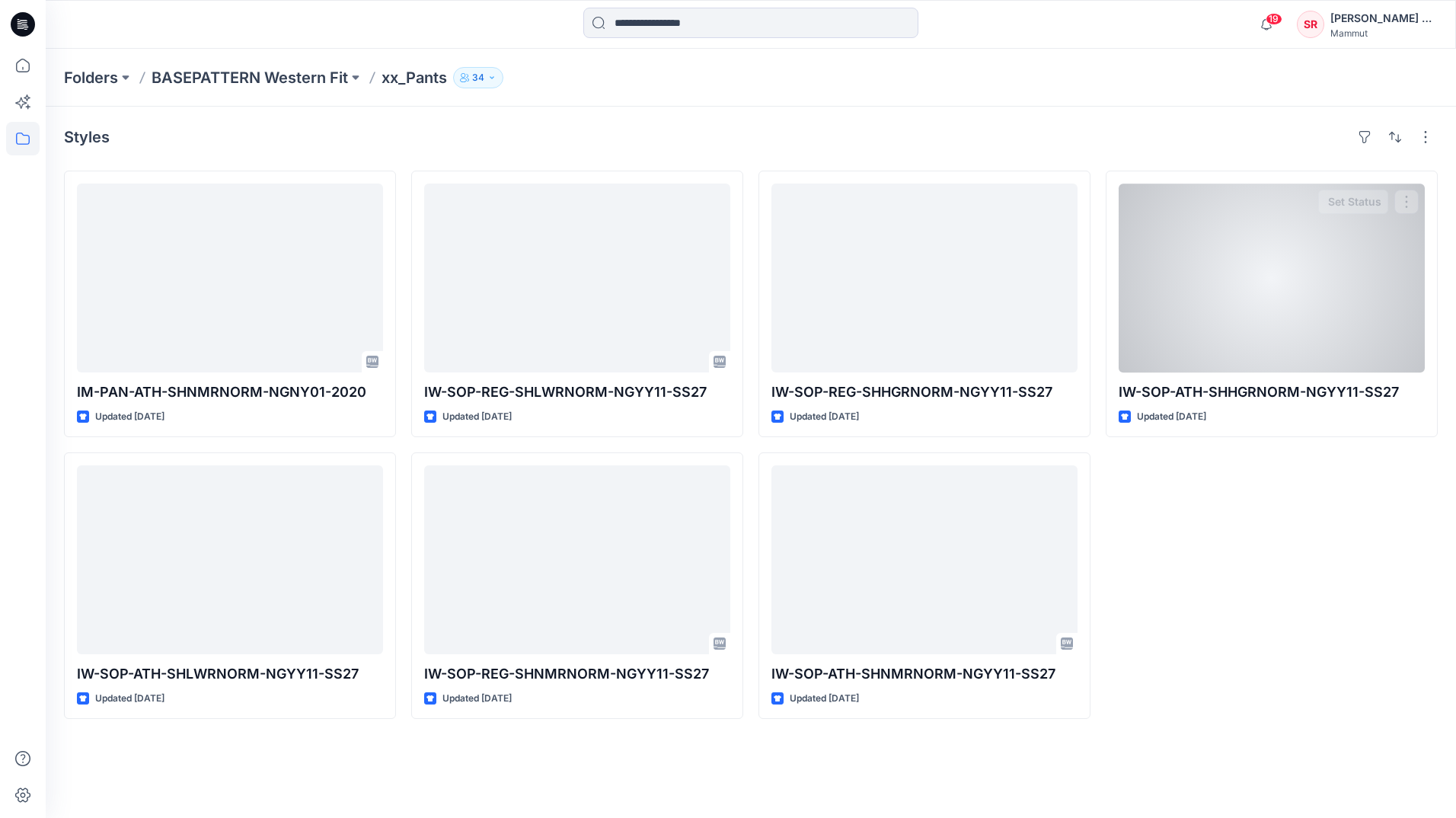
click at [1249, 609] on div "IW-SOP-ATH-SHHGRNORM-NGYY11-SS27 Updated 2 months ago Set Status" at bounding box center [1272, 445] width 333 height 548
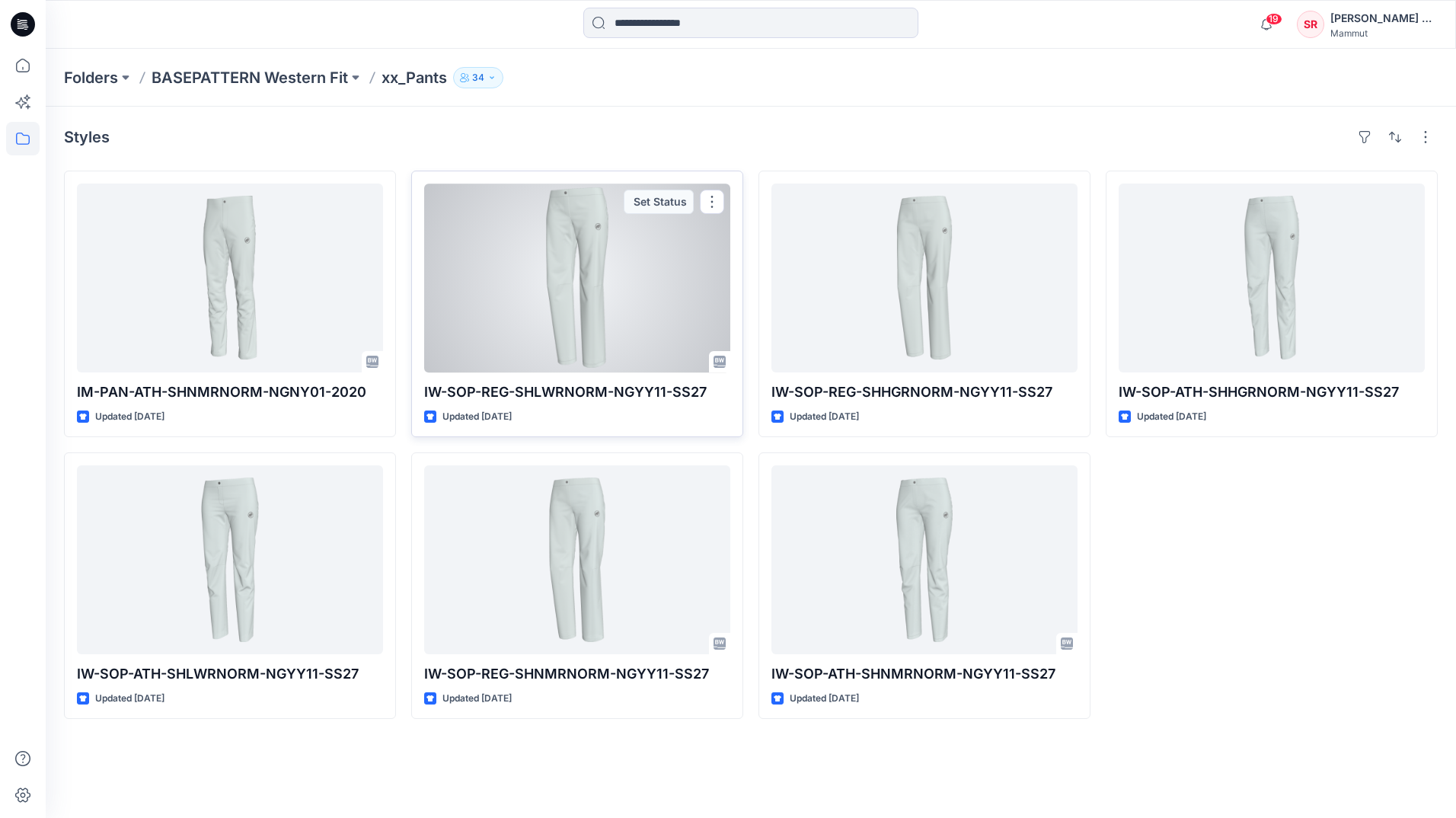
click at [612, 332] on div at bounding box center [578, 277] width 306 height 189
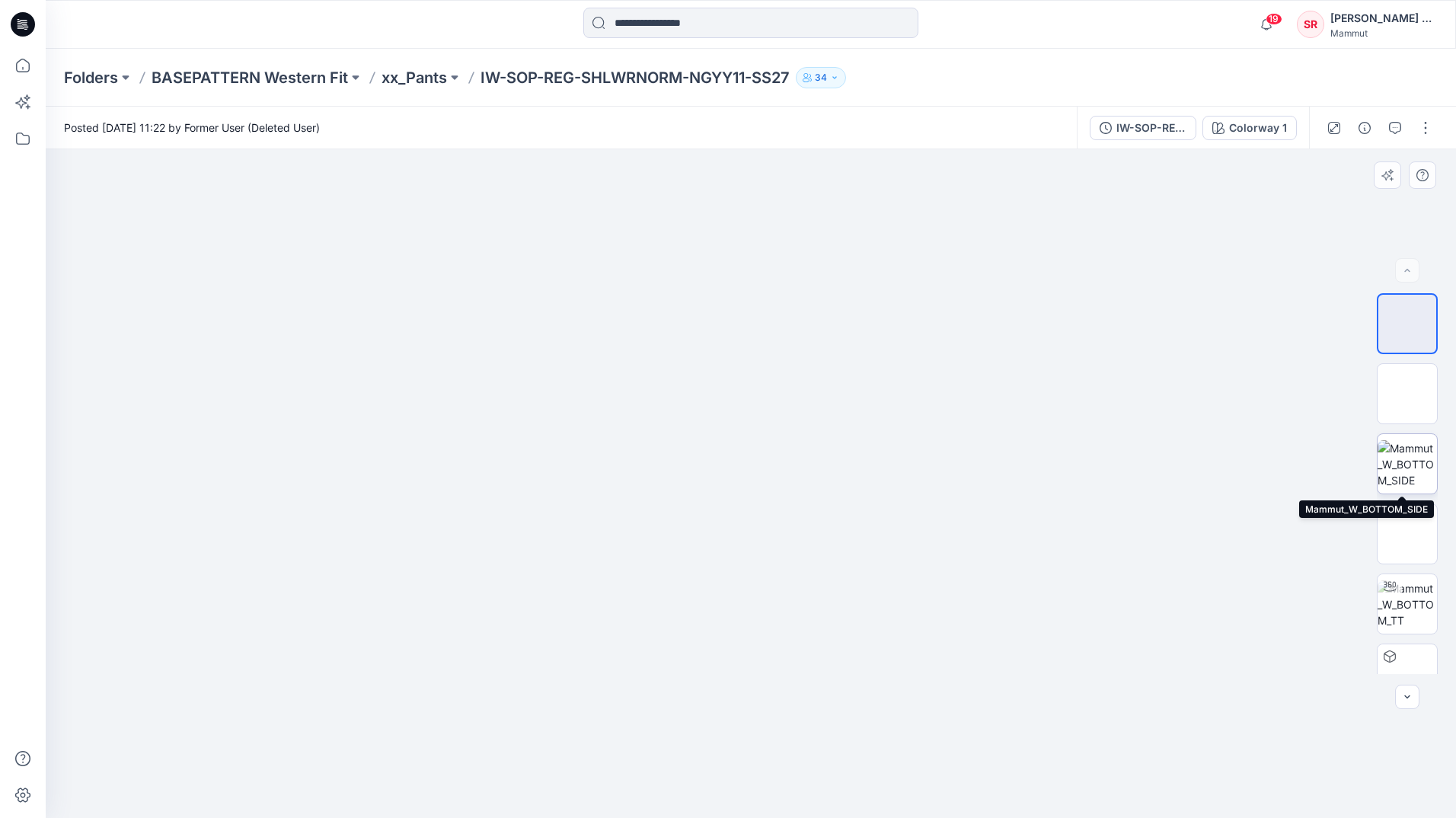
click at [1409, 471] on img at bounding box center [1407, 464] width 59 height 48
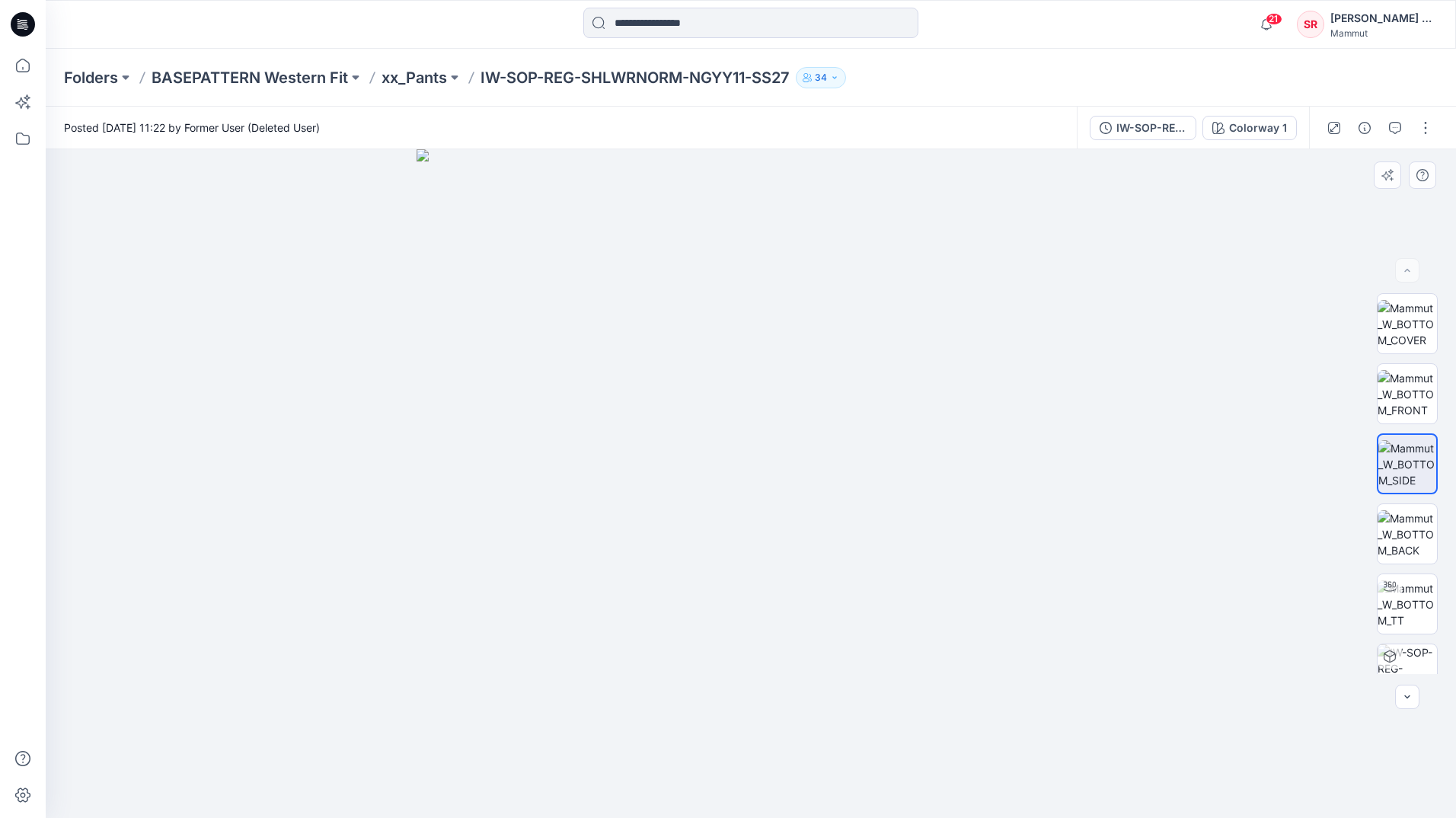
click at [1056, 269] on img at bounding box center [751, 484] width 669 height 669
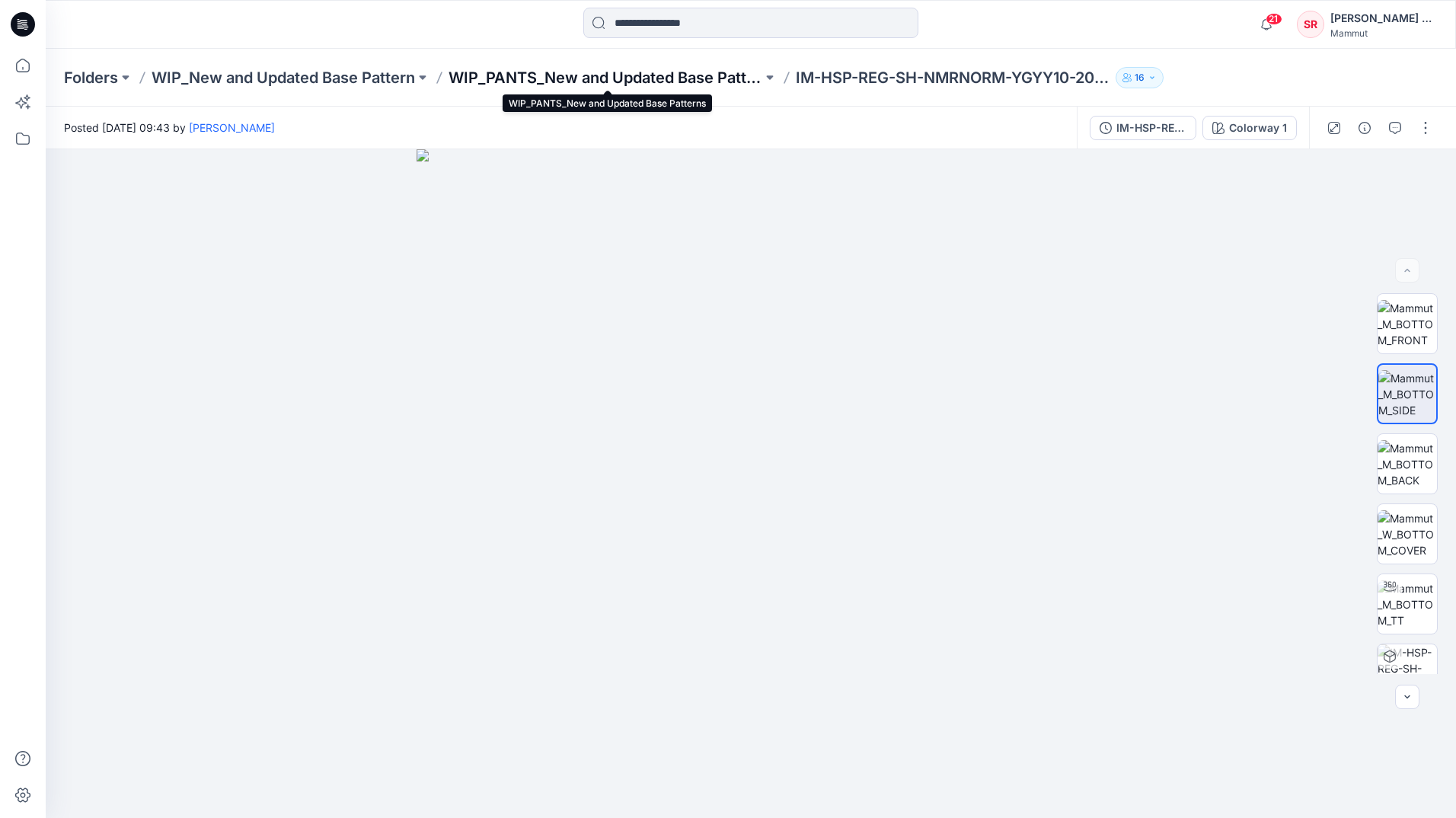
click at [640, 79] on p "WIP_PANTS_New and Updated Base Patterns" at bounding box center [605, 77] width 313 height 21
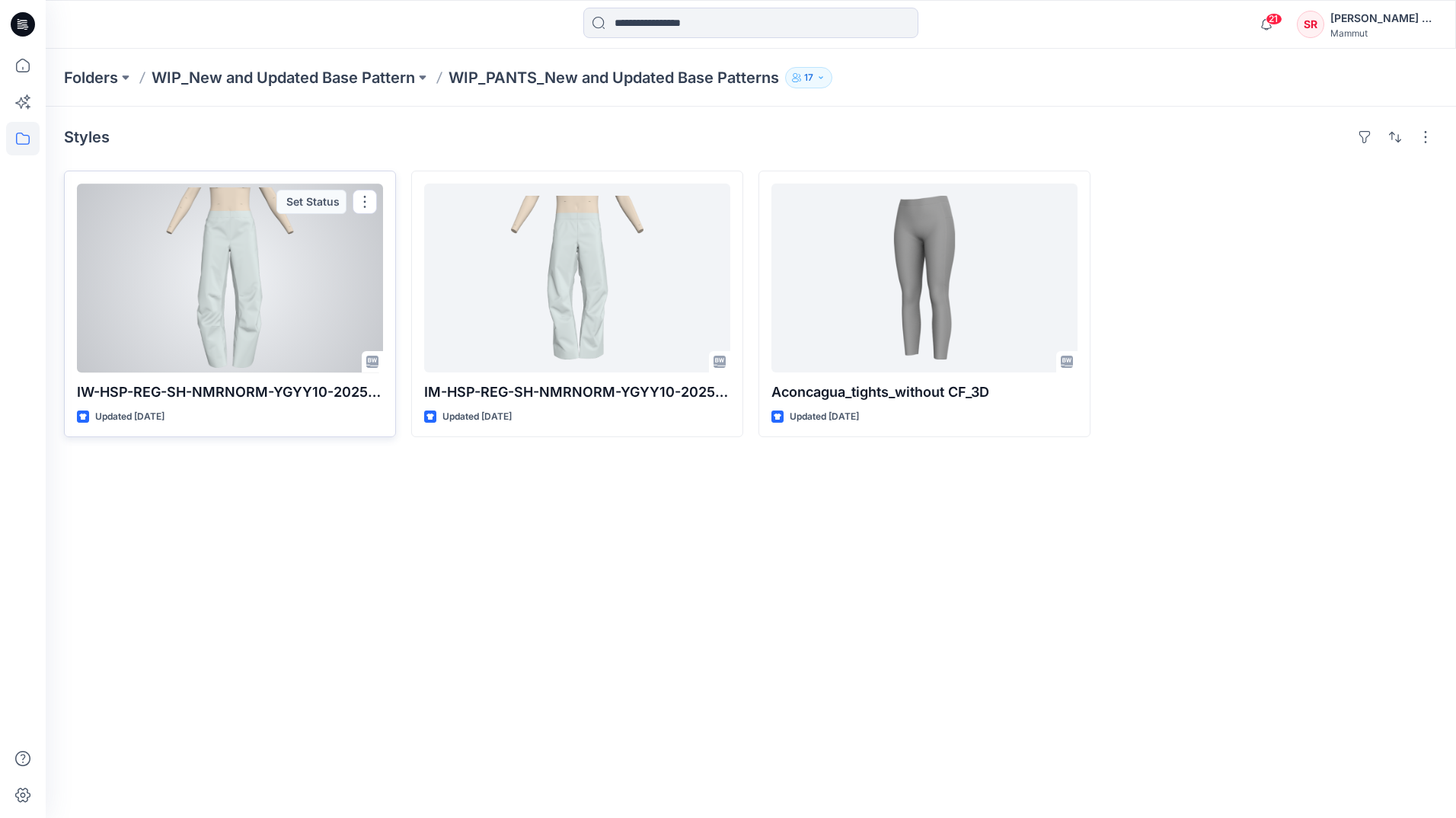
click at [270, 394] on p "IW-HSP-REG-SH-NMRNORM-YGYY10-2025-08" at bounding box center [230, 392] width 306 height 21
drag, startPoint x: 270, startPoint y: 394, endPoint x: 272, endPoint y: 549, distance: 155.0
click at [305, 578] on div "Styles IW-HSP-REG-SH-NMRNORM-YGYY10-2025-08 Updated 8 days ago Set Status IM-HS…" at bounding box center [751, 462] width 1410 height 711
click at [197, 358] on div at bounding box center [230, 277] width 306 height 189
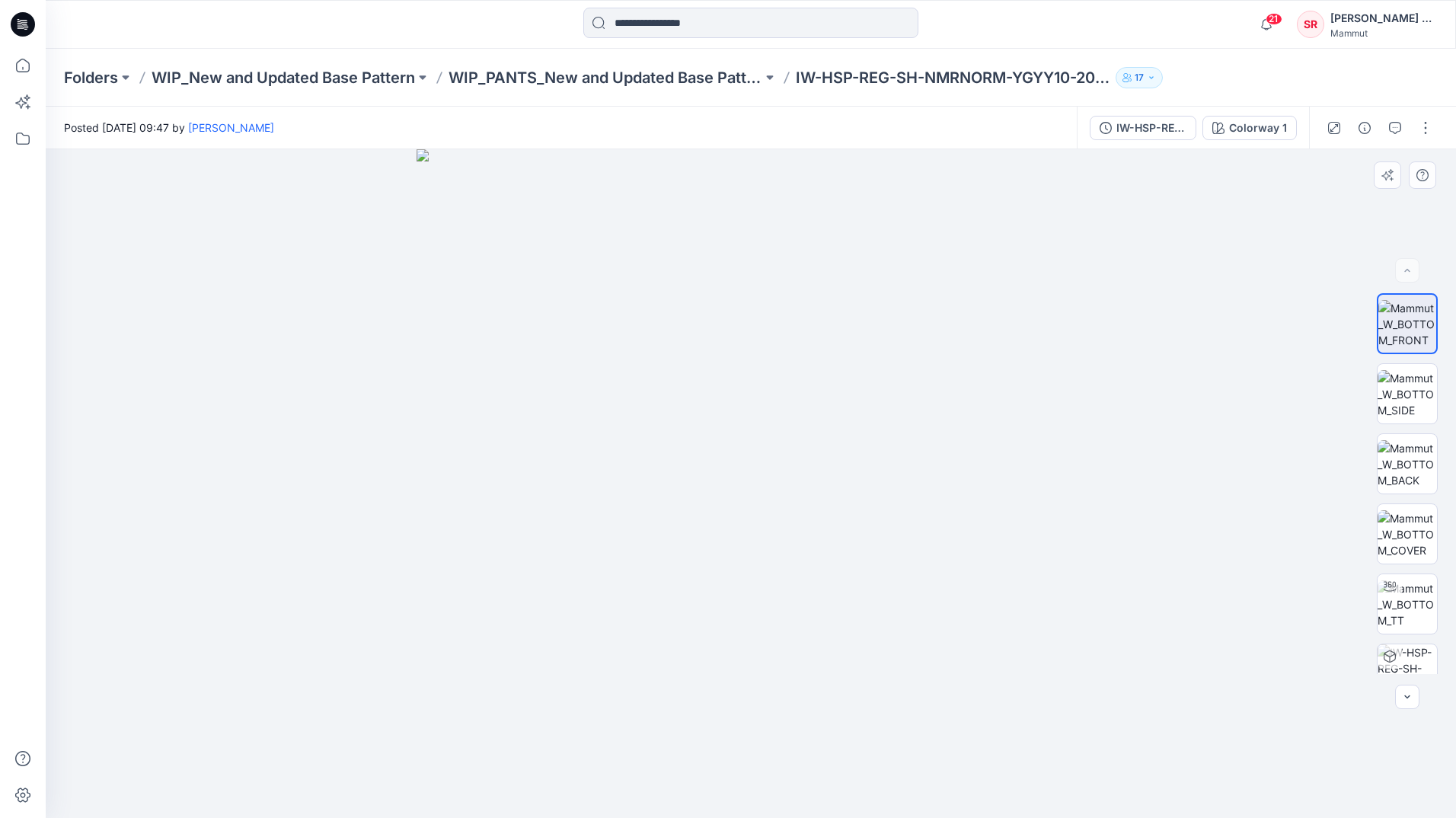
drag, startPoint x: 905, startPoint y: 565, endPoint x: 813, endPoint y: 519, distance: 102.9
click at [1394, 395] on img at bounding box center [1407, 394] width 59 height 48
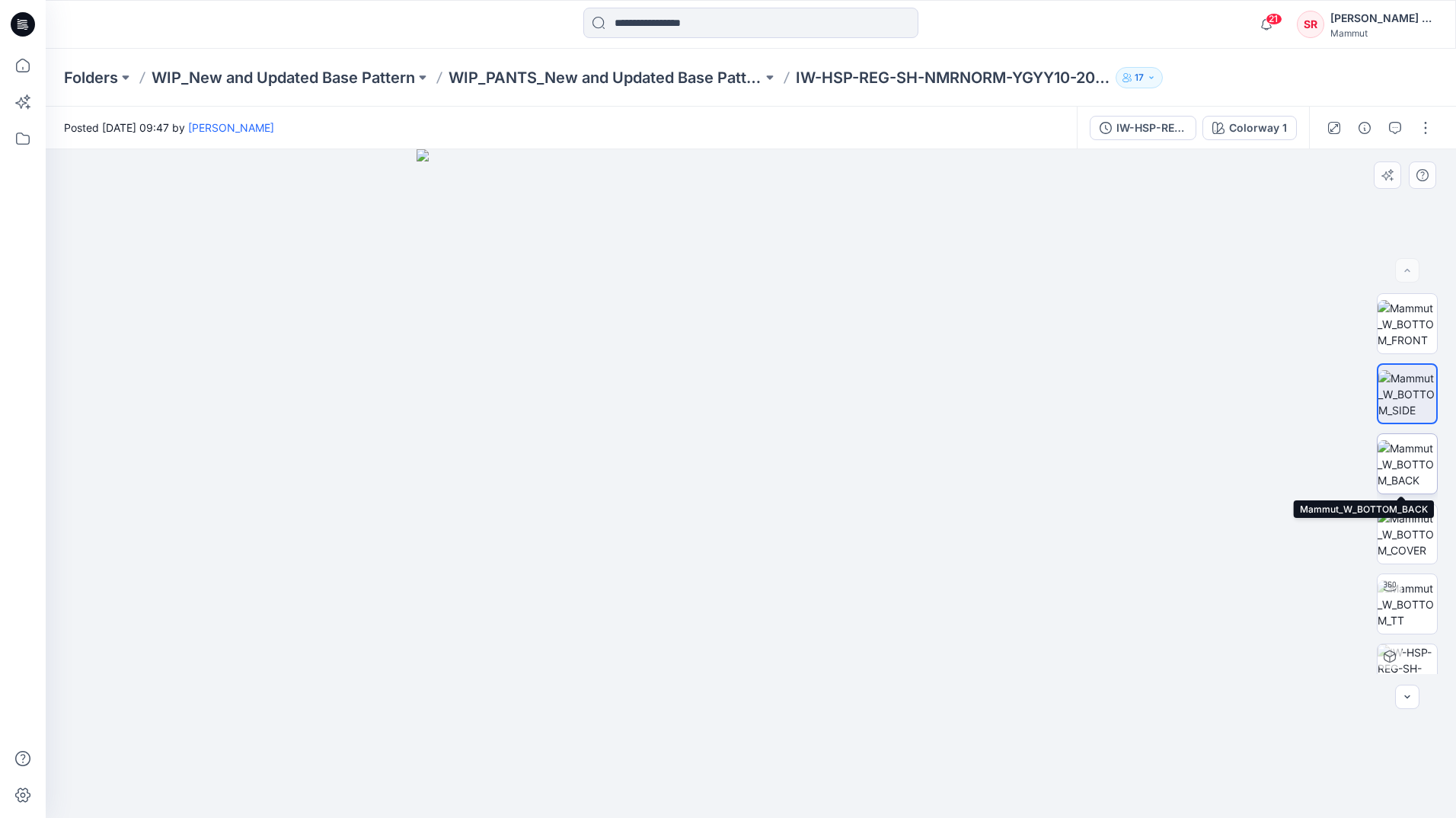
click at [1386, 463] on img at bounding box center [1407, 464] width 59 height 48
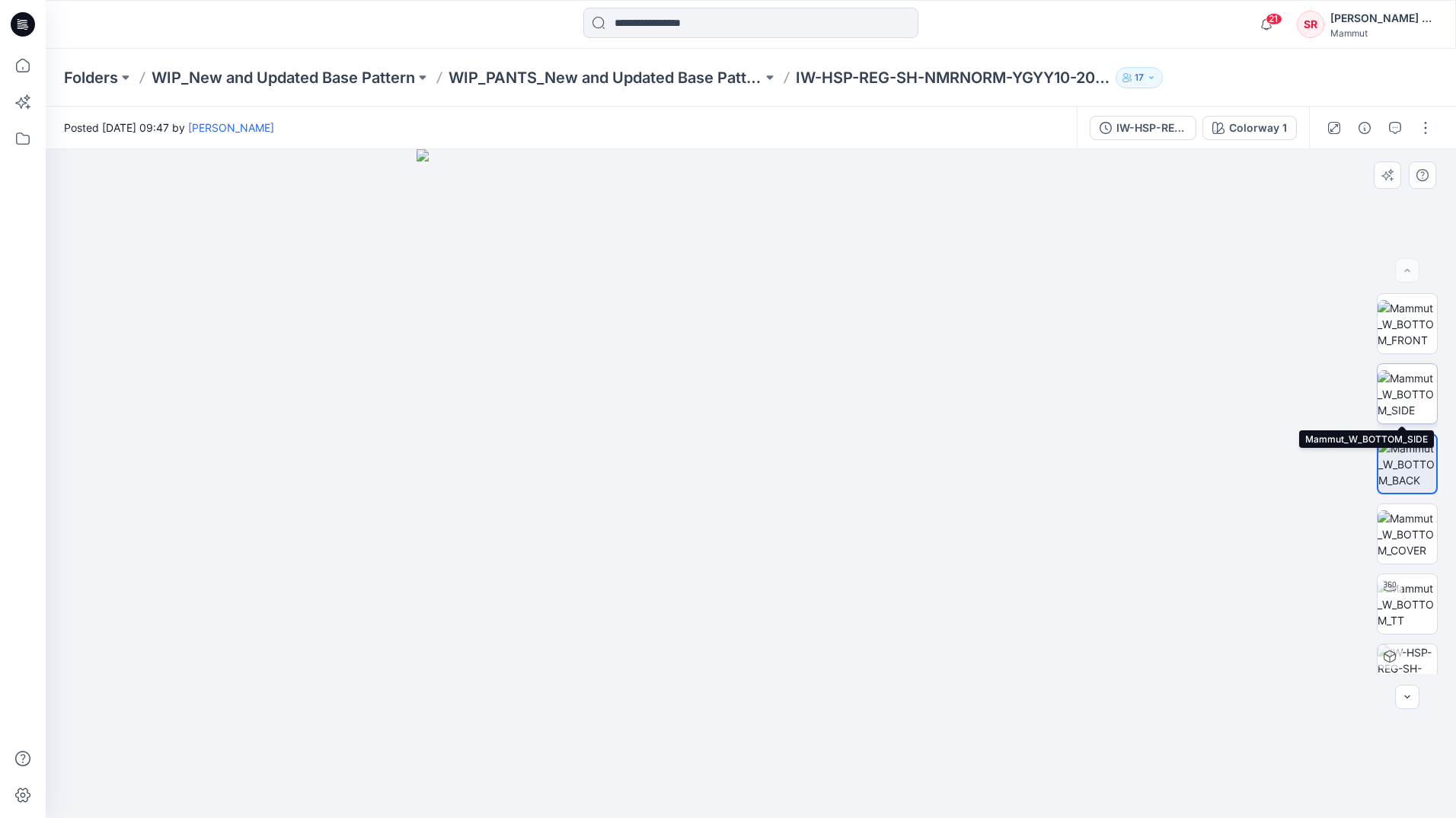
click at [1409, 379] on img at bounding box center [1407, 394] width 59 height 48
drag, startPoint x: 840, startPoint y: 560, endPoint x: 651, endPoint y: 533, distance: 190.9
drag, startPoint x: 596, startPoint y: 520, endPoint x: 445, endPoint y: 464, distance: 161.0
